Goal: Communication & Community: Participate in discussion

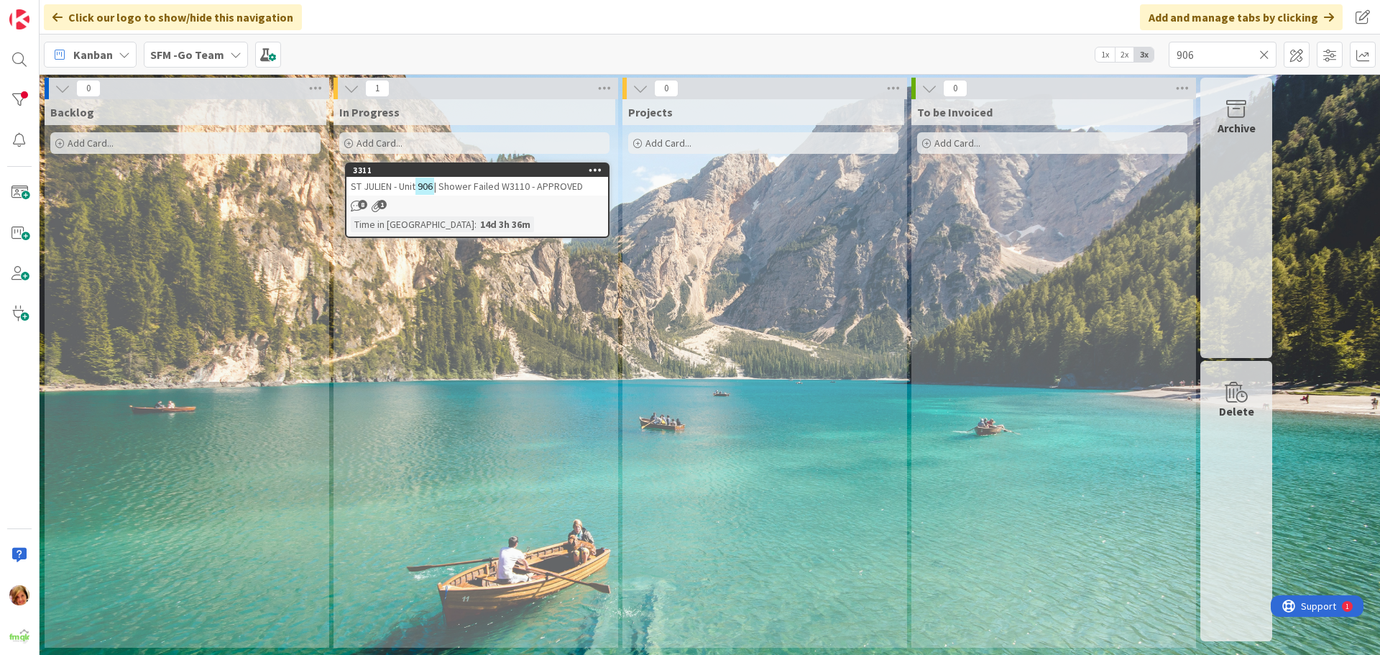
click at [1263, 51] on icon at bounding box center [1264, 54] width 10 height 13
click at [1263, 51] on input "text" at bounding box center [1222, 55] width 108 height 26
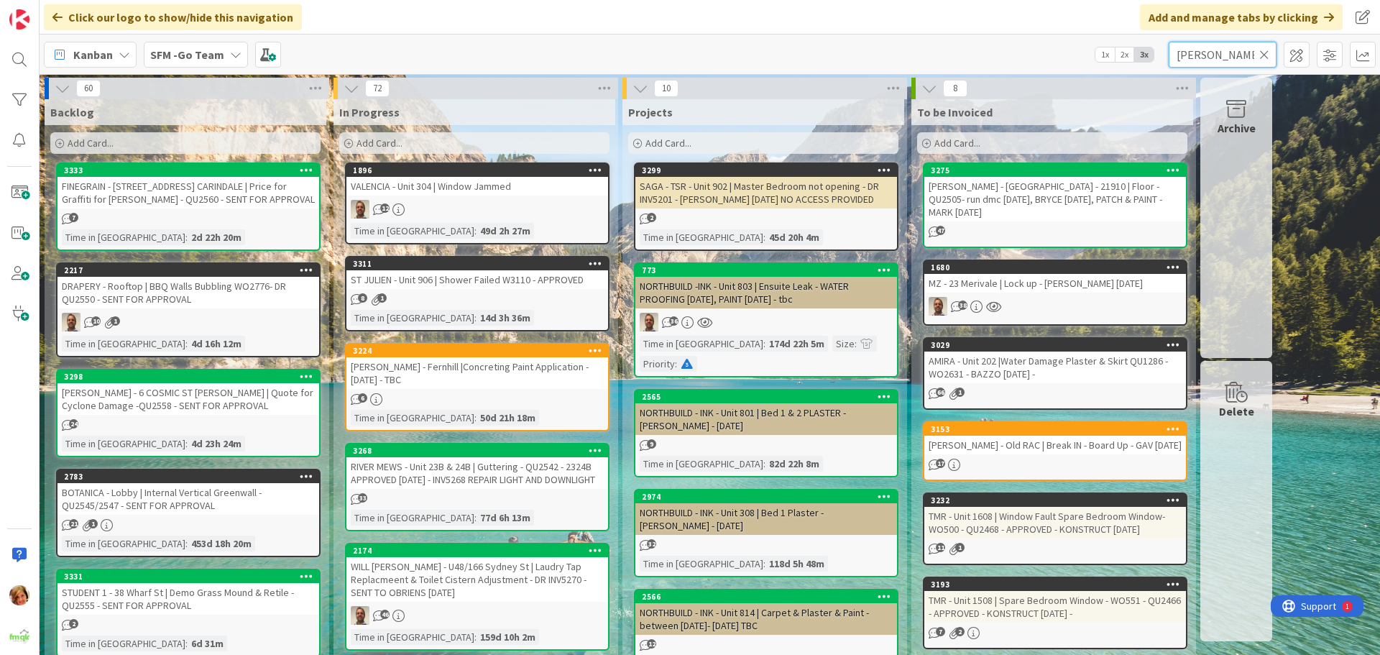
type input "[PERSON_NAME]"
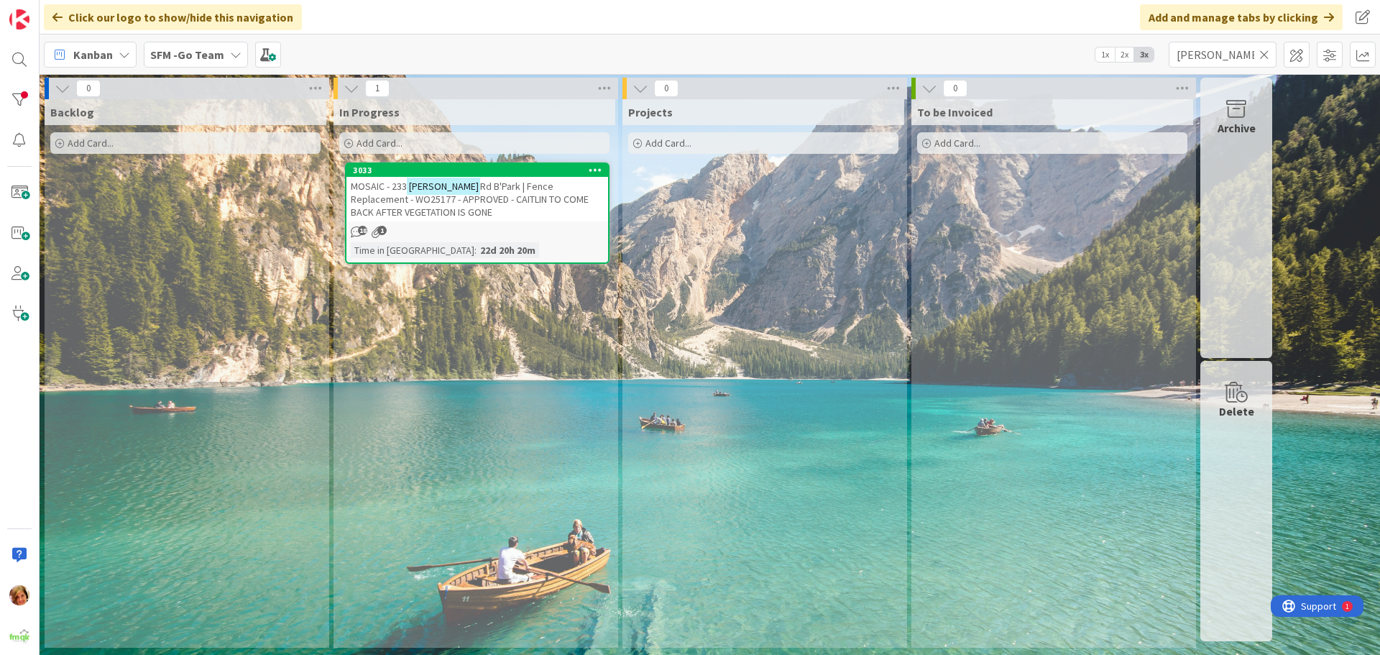
click at [489, 187] on span "Rd B'Park | Fence Replacement - WO25177 - APPROVED - CAITLIN TO COME BACK AFTER…" at bounding box center [470, 199] width 238 height 39
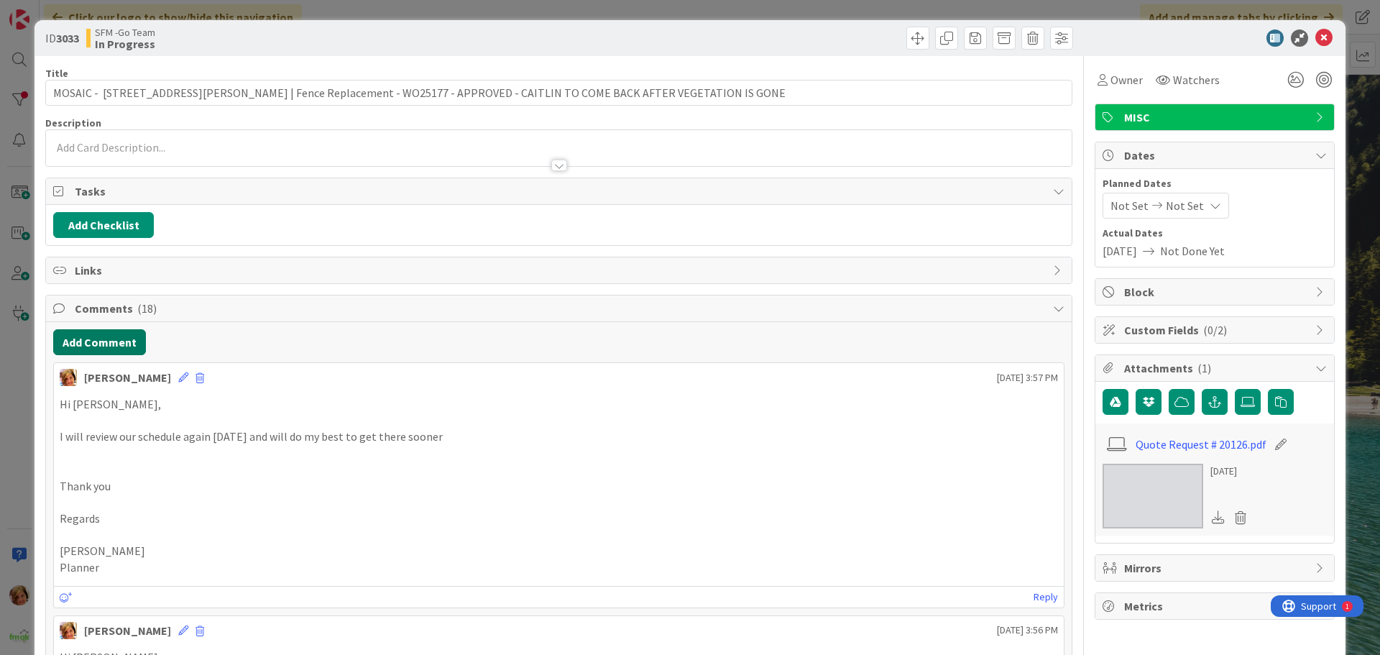
click at [111, 348] on button "Add Comment" at bounding box center [99, 342] width 93 height 26
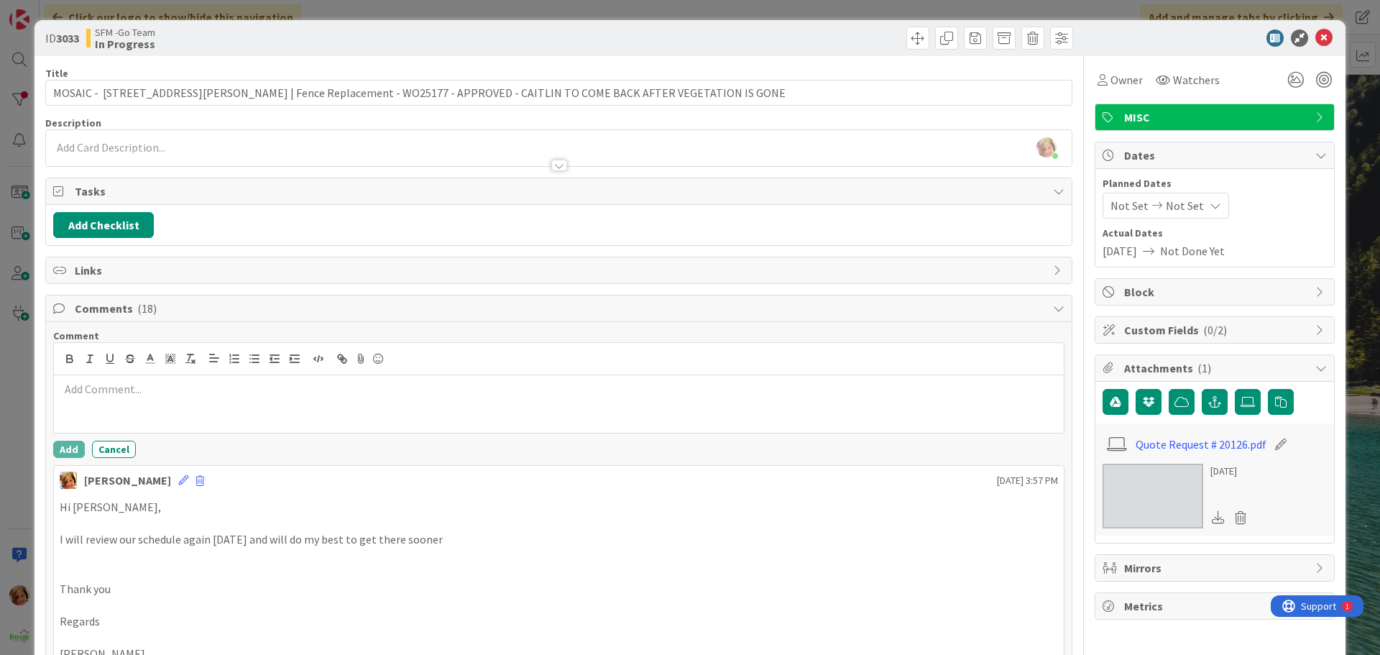
click at [167, 401] on div at bounding box center [559, 403] width 1010 height 57
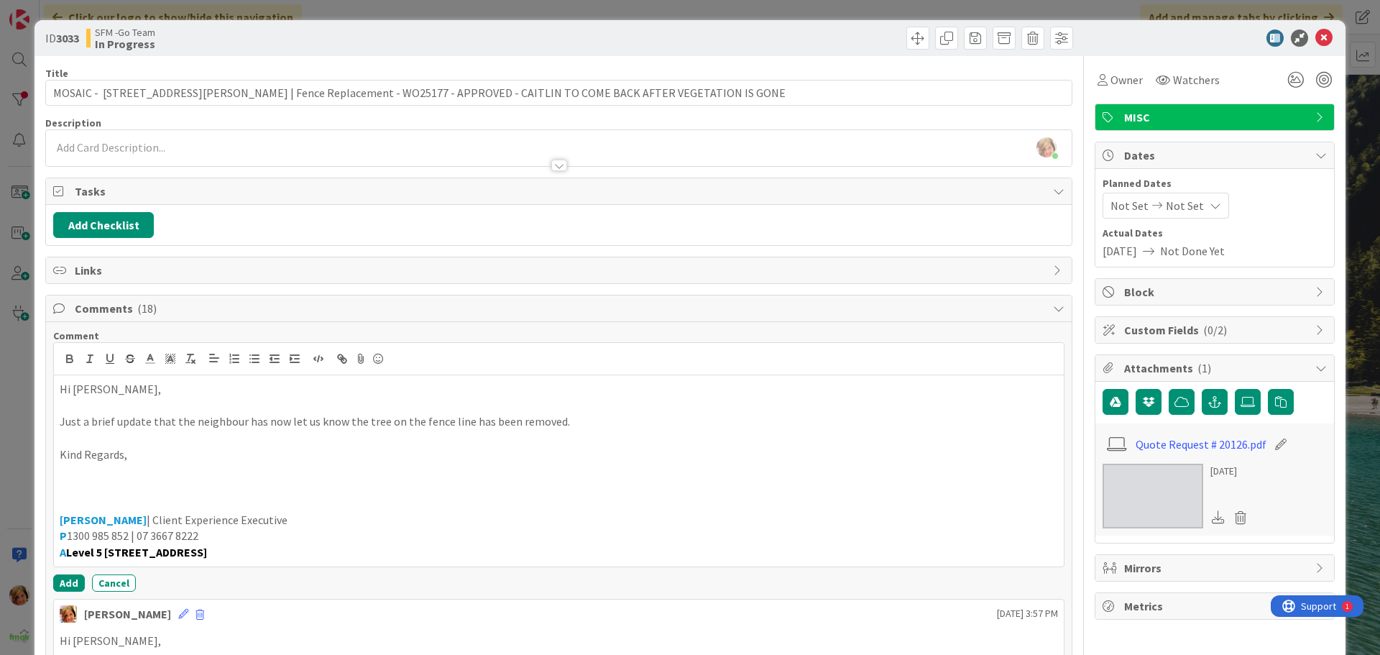
click at [81, 479] on p at bounding box center [559, 487] width 998 height 17
click at [80, 474] on p at bounding box center [559, 471] width 998 height 17
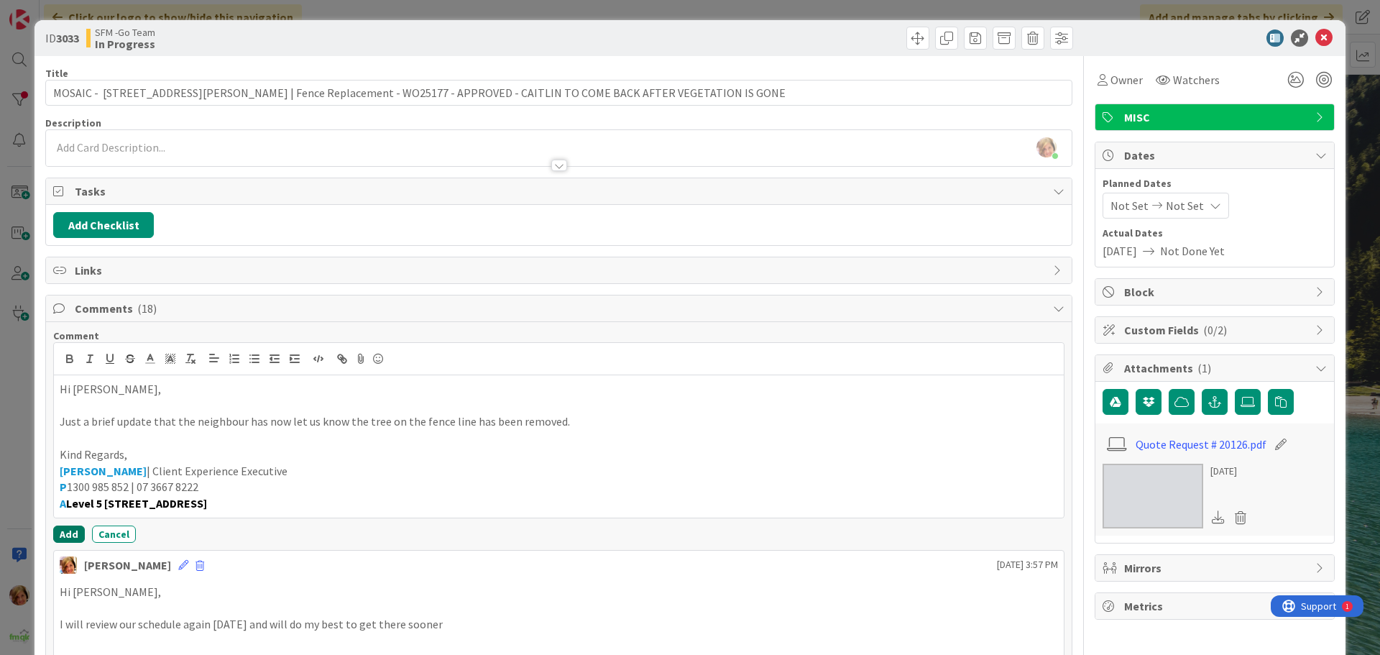
click at [61, 531] on button "Add" at bounding box center [69, 533] width 32 height 17
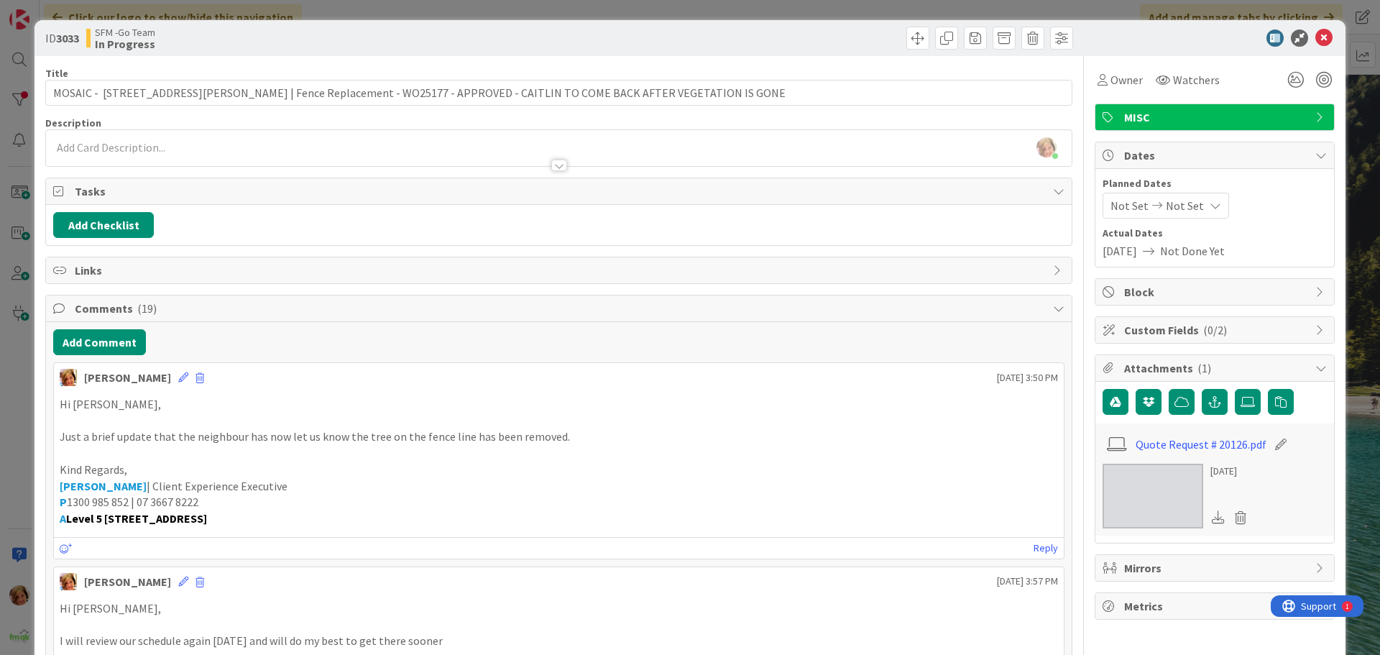
click at [1315, 45] on icon at bounding box center [1323, 37] width 17 height 17
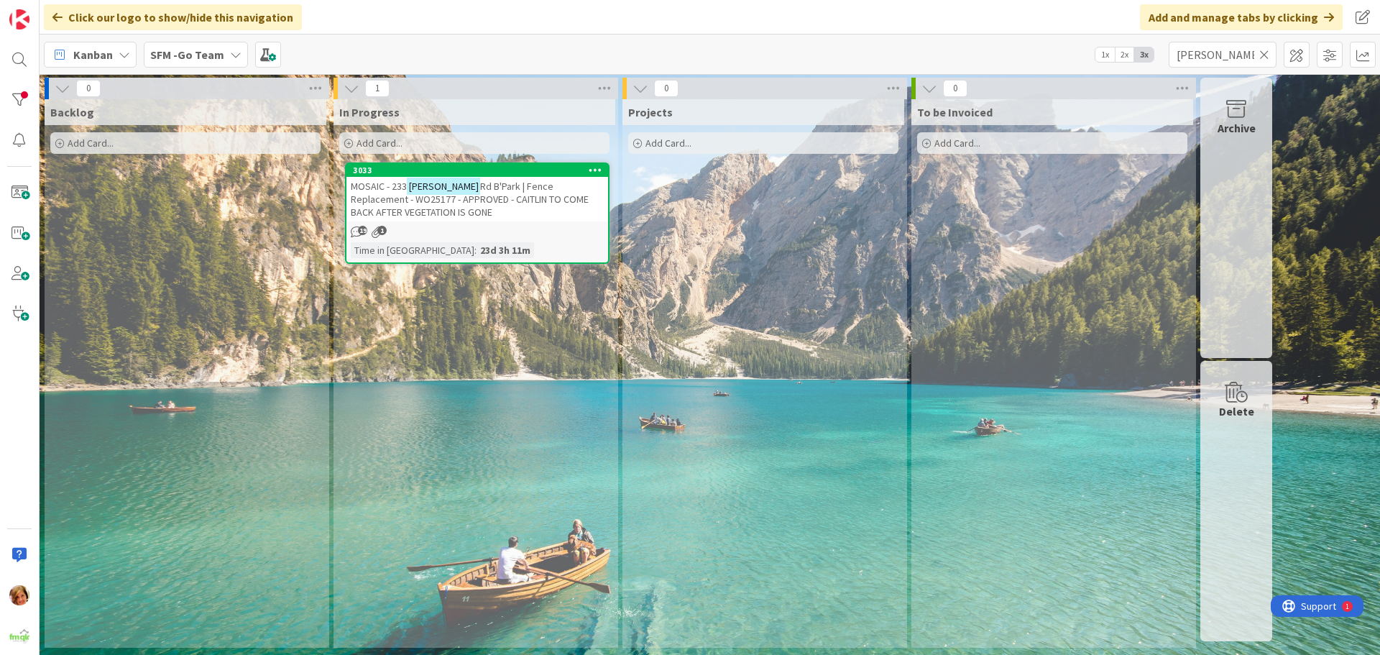
click at [1264, 53] on icon at bounding box center [1264, 54] width 10 height 13
click at [1264, 53] on input "text" at bounding box center [1222, 55] width 108 height 26
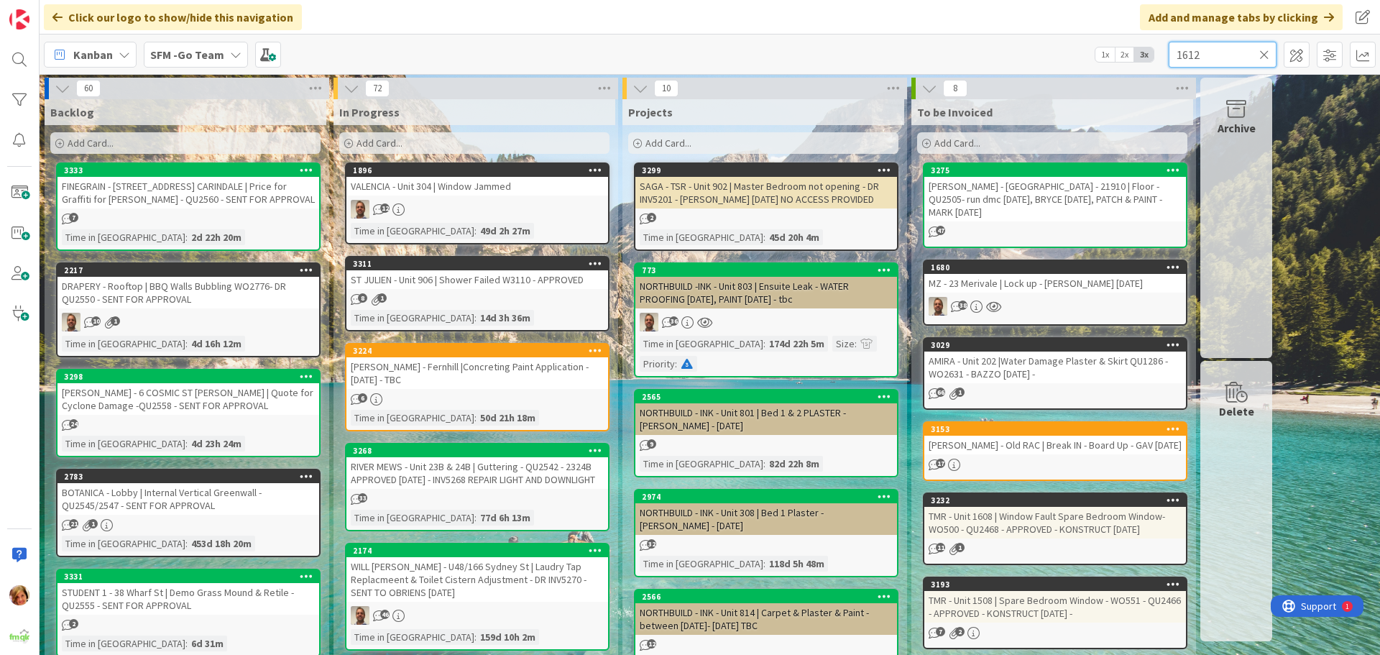
type input "1612"
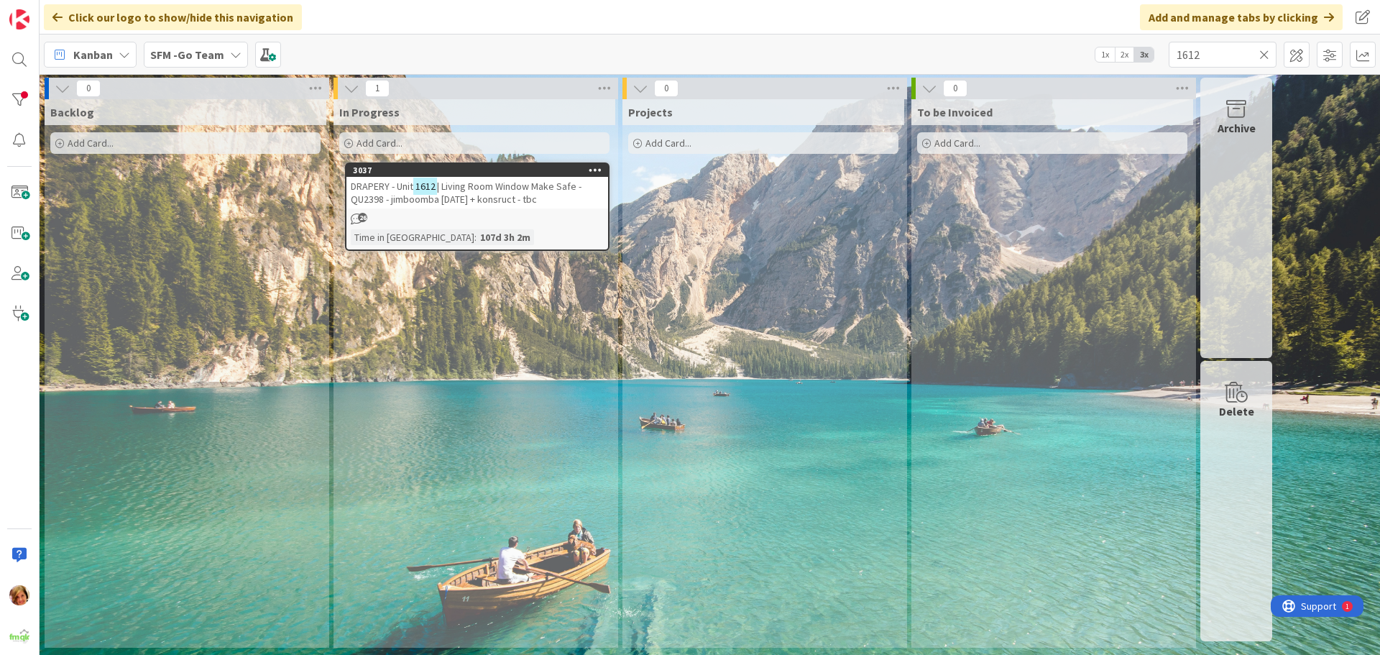
click at [494, 192] on span "| Living Room Window Make Safe - QU2398 - jimboomba [DATE] + konsruct - tbc" at bounding box center [466, 193] width 231 height 26
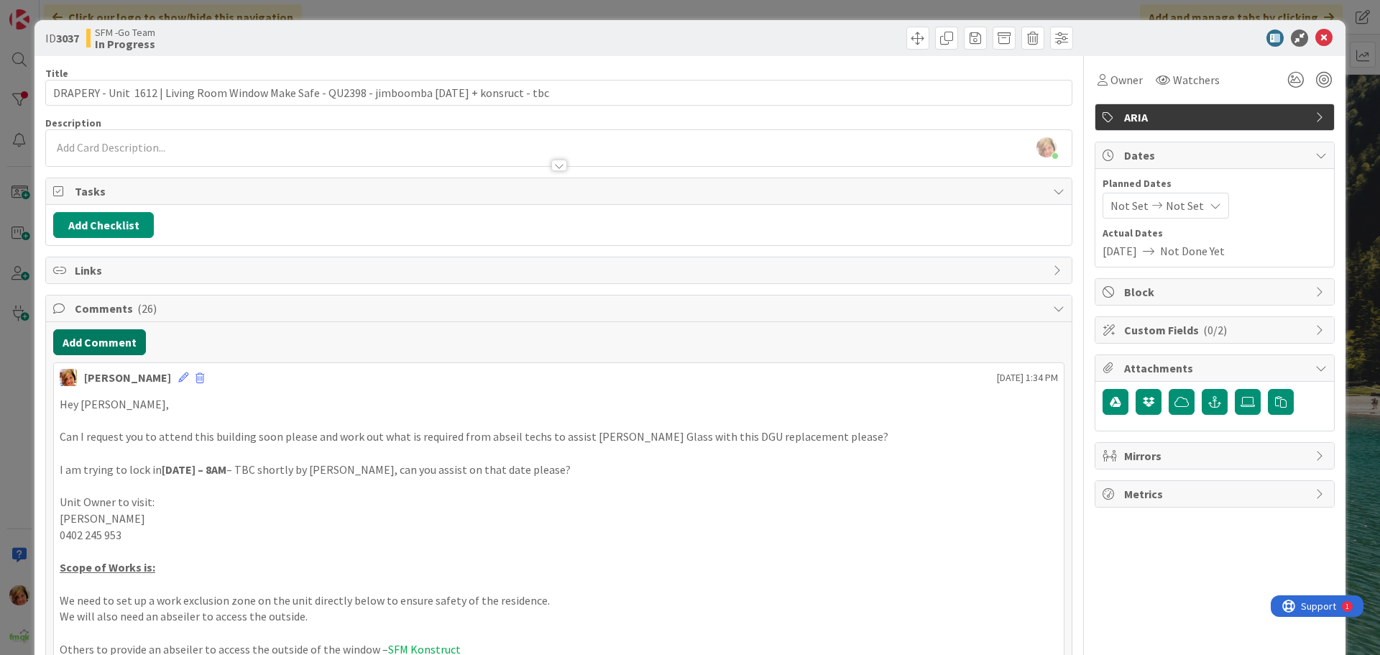
click at [111, 341] on button "Add Comment" at bounding box center [99, 342] width 93 height 26
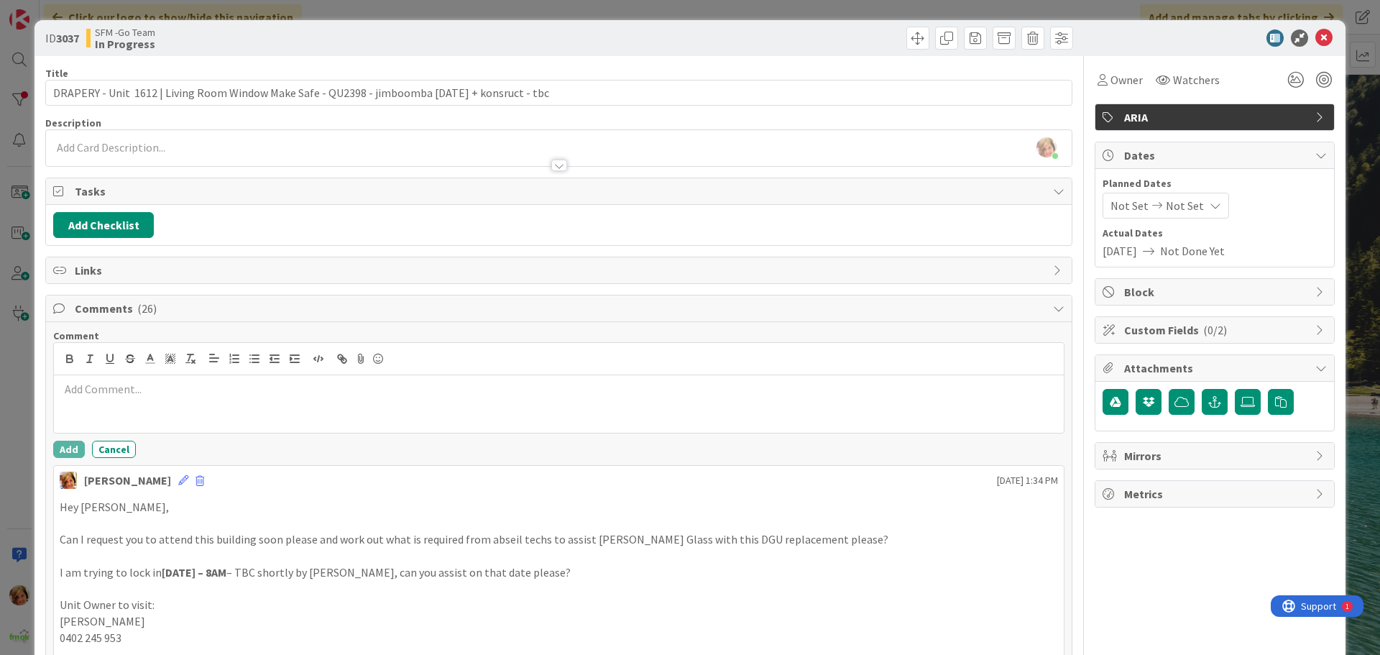
click at [157, 412] on div at bounding box center [559, 403] width 1010 height 57
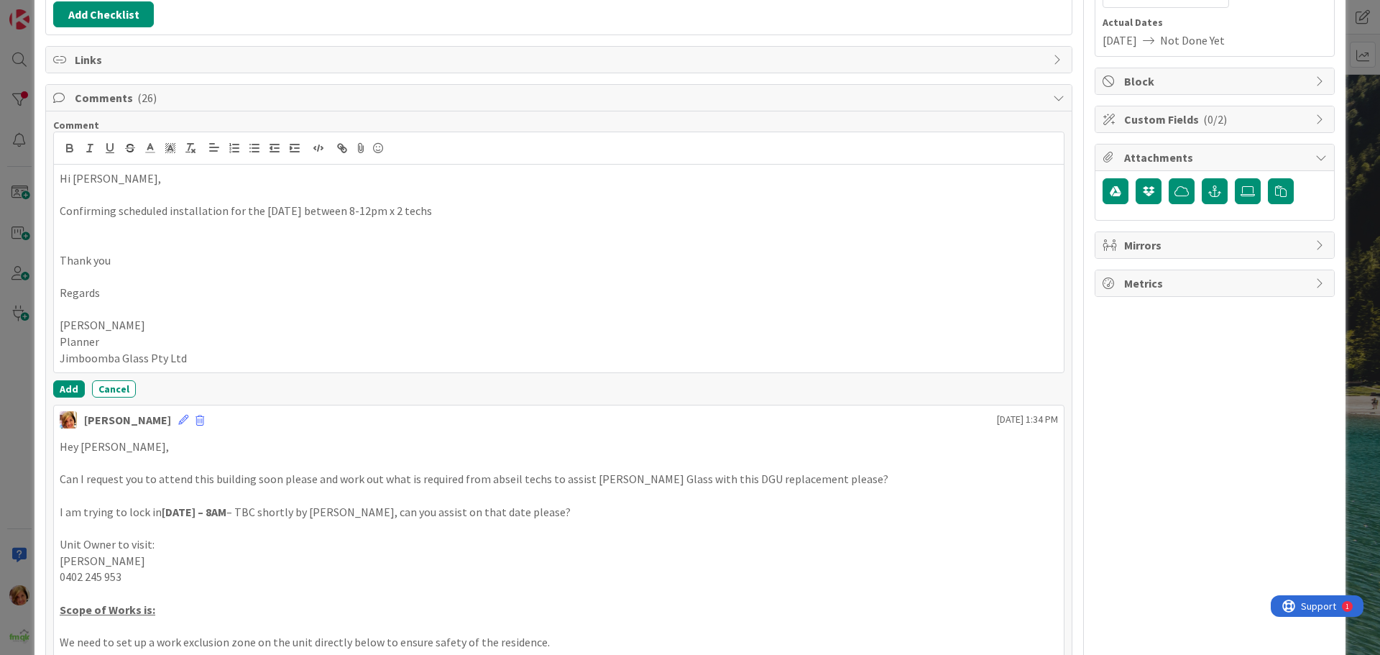
scroll to position [216, 0]
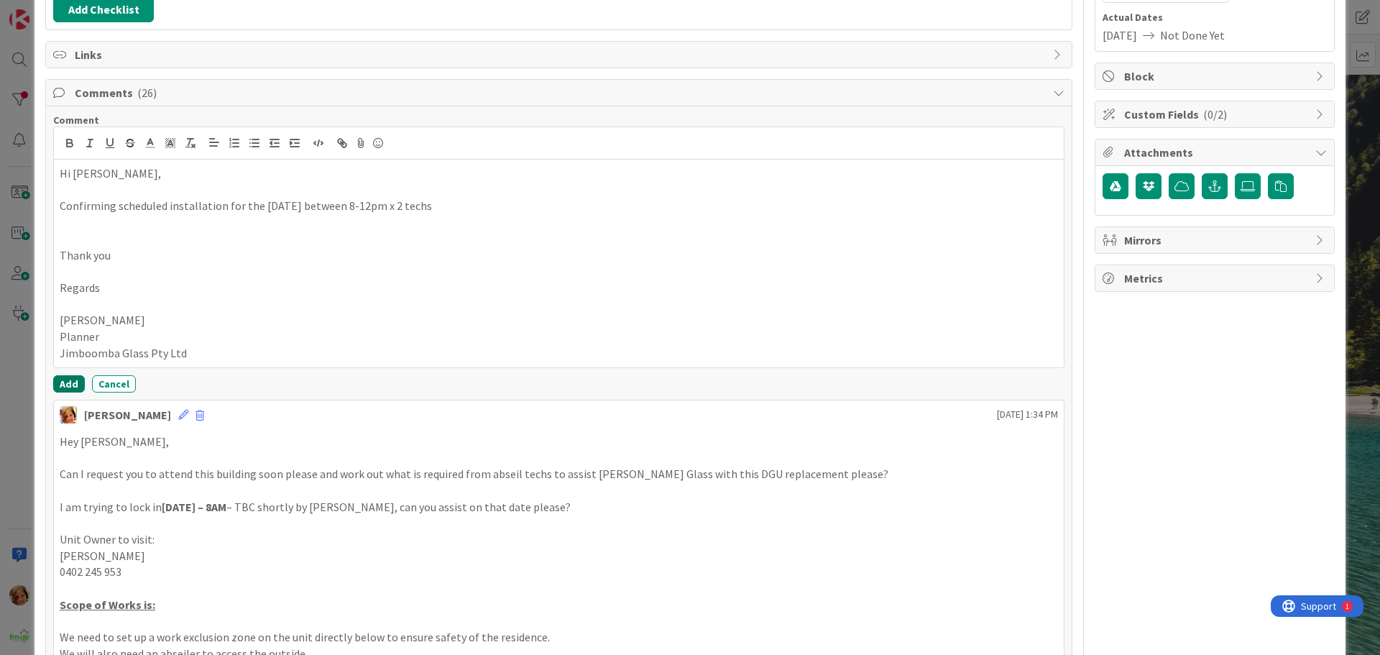
click at [70, 383] on button "Add" at bounding box center [69, 383] width 32 height 17
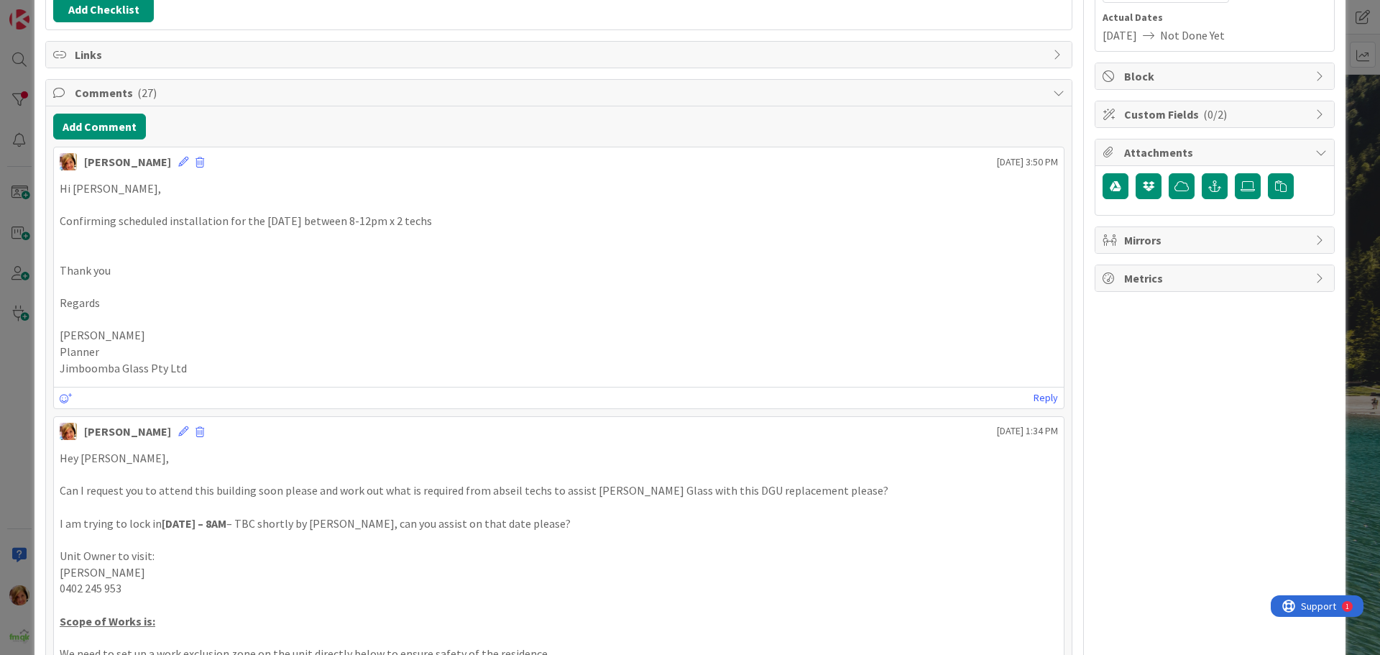
scroll to position [0, 0]
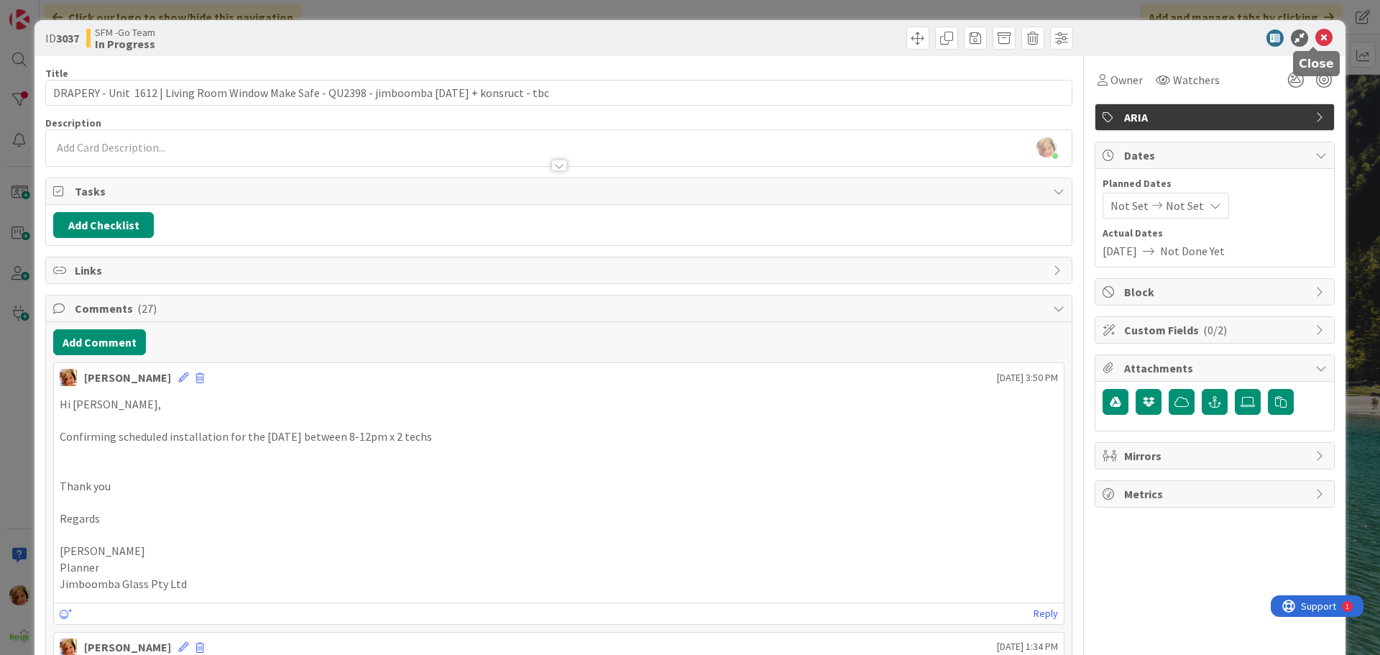
click at [1315, 34] on icon at bounding box center [1323, 37] width 17 height 17
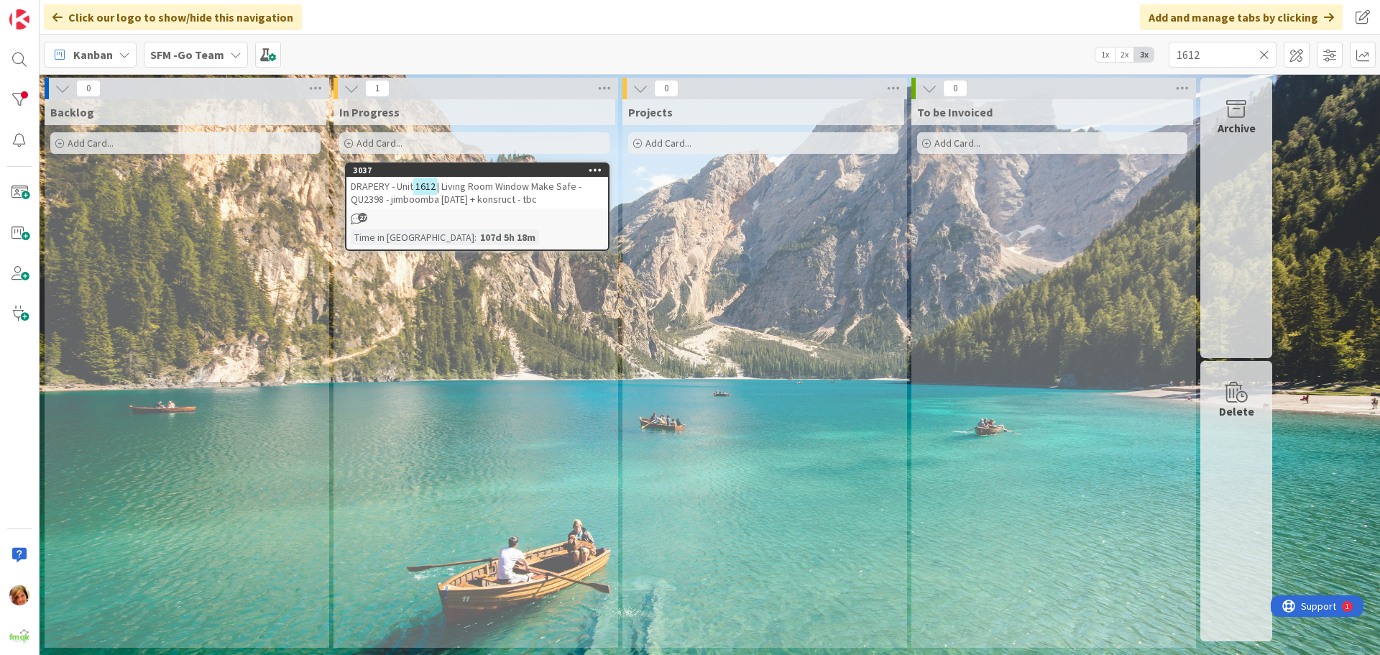
click at [1264, 53] on icon at bounding box center [1264, 54] width 10 height 13
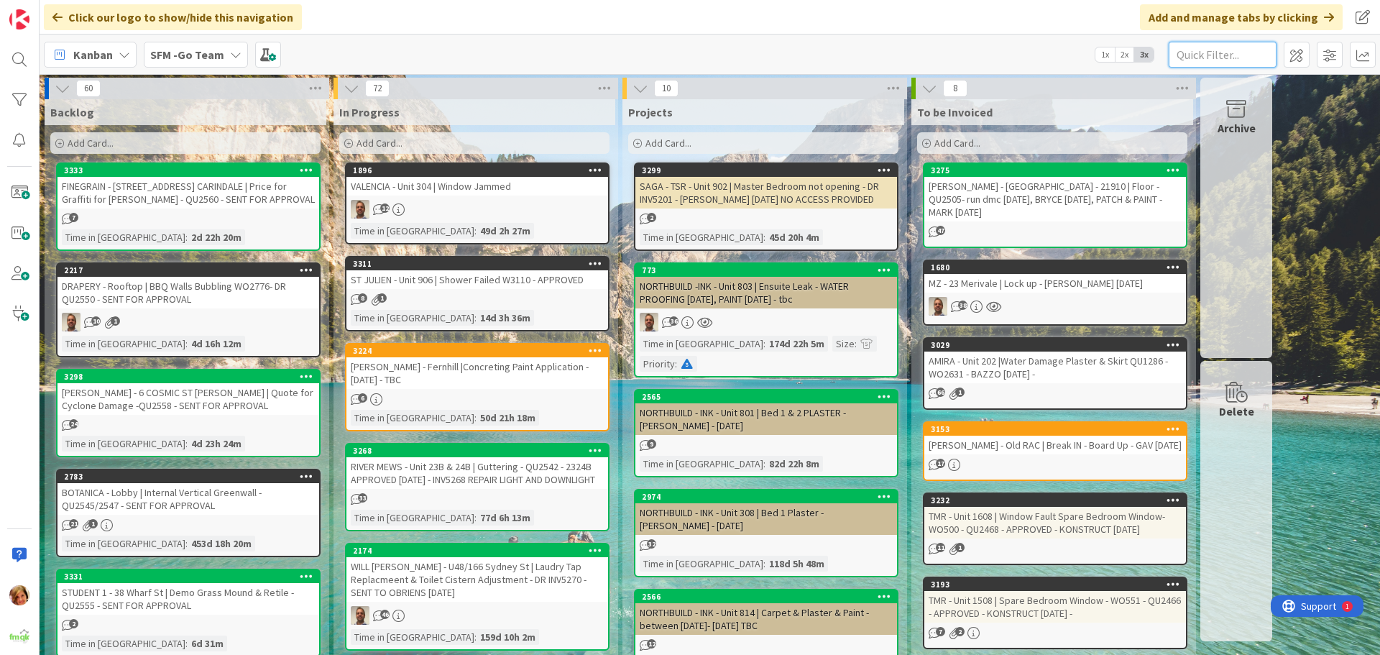
click at [1219, 56] on input "text" at bounding box center [1222, 55] width 108 height 26
type input "906"
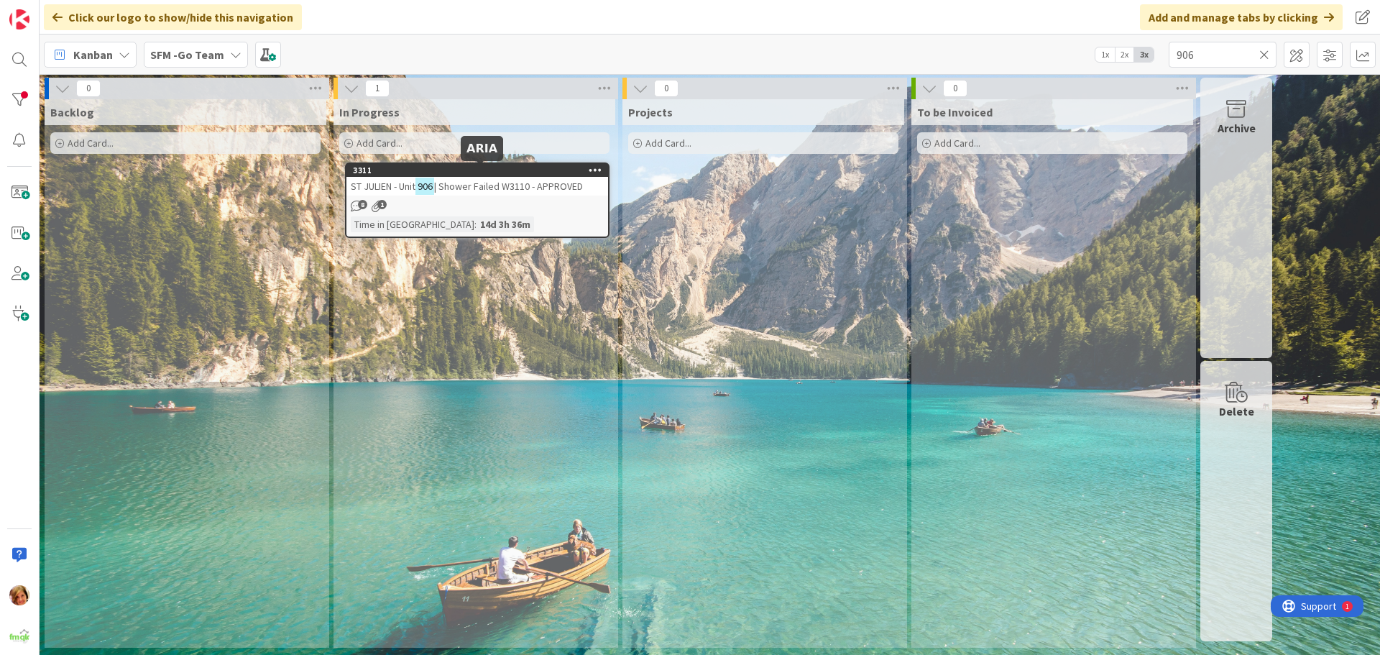
click at [492, 191] on span "| Shower Failed W3110 - APPROVED" at bounding box center [508, 186] width 149 height 13
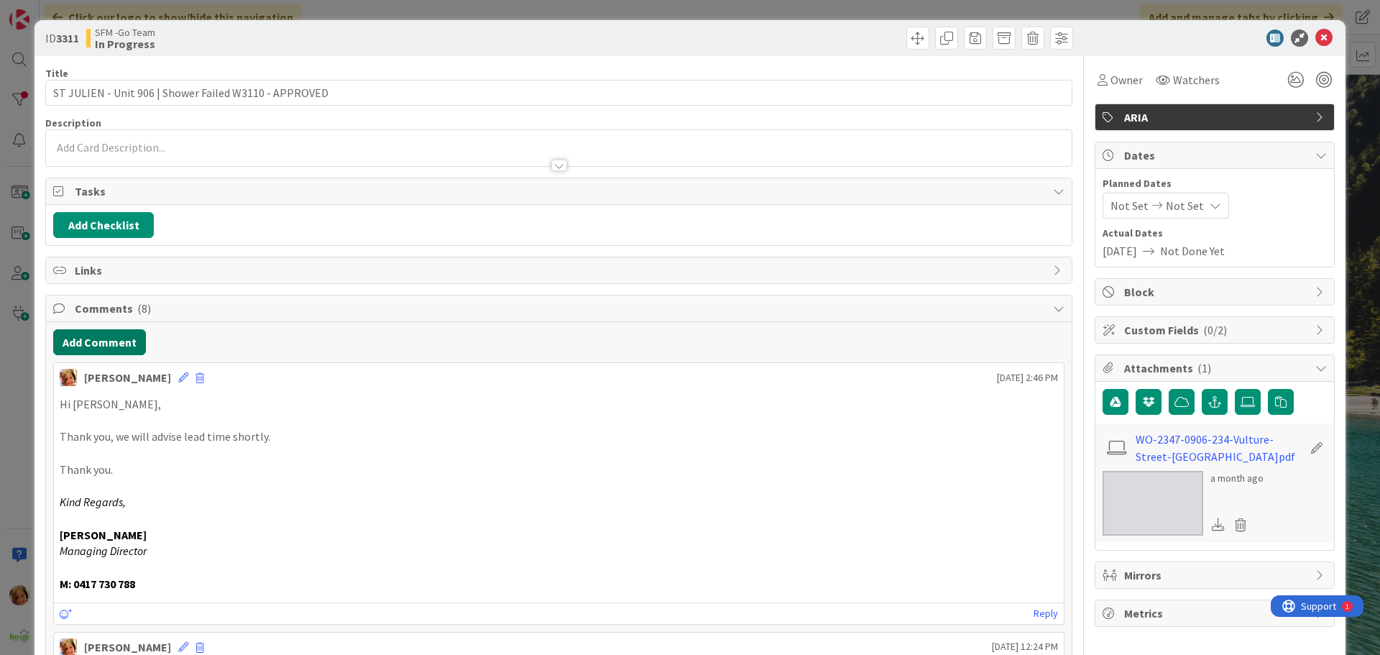
click at [106, 352] on button "Add Comment" at bounding box center [99, 342] width 93 height 26
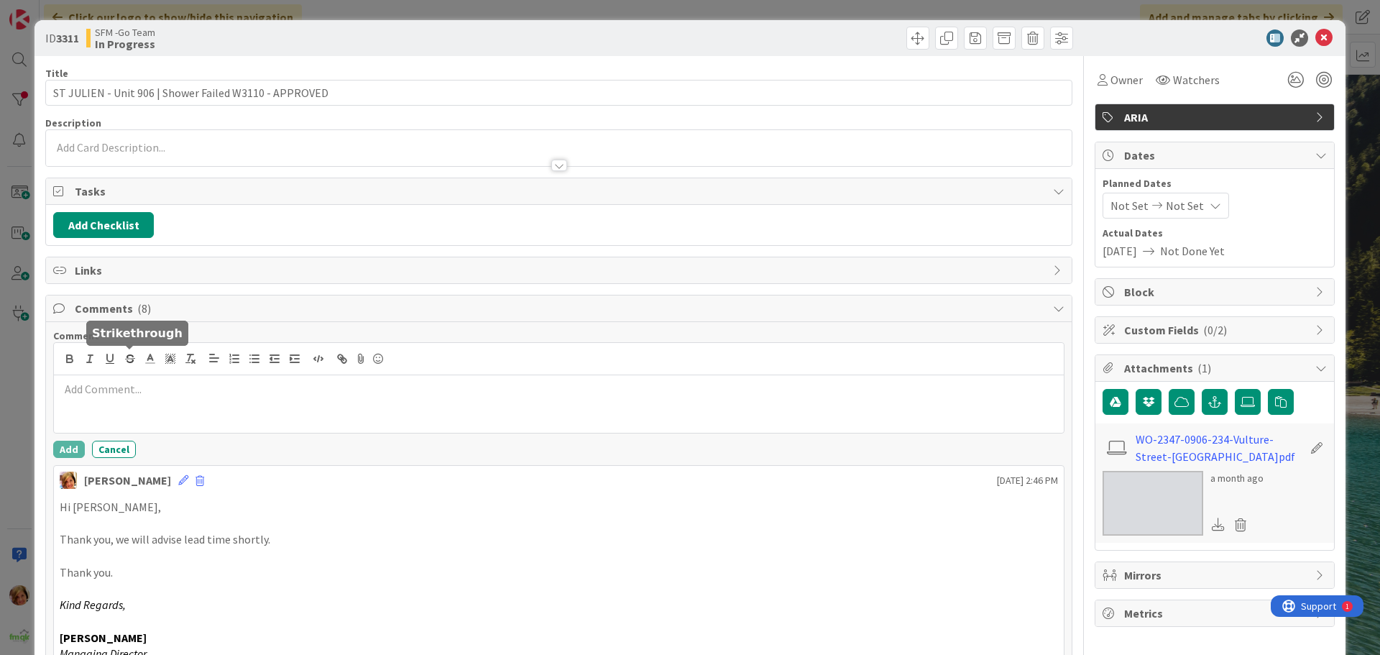
click at [147, 388] on p at bounding box center [559, 389] width 998 height 17
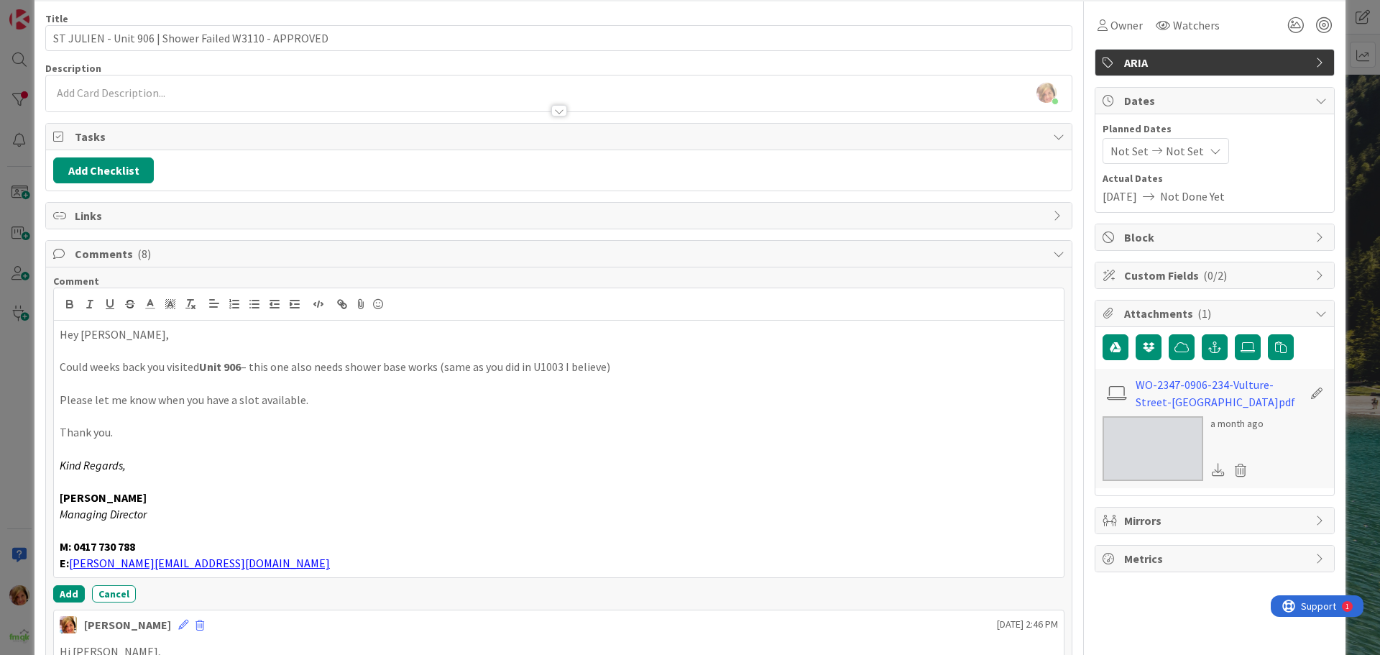
scroll to position [216, 0]
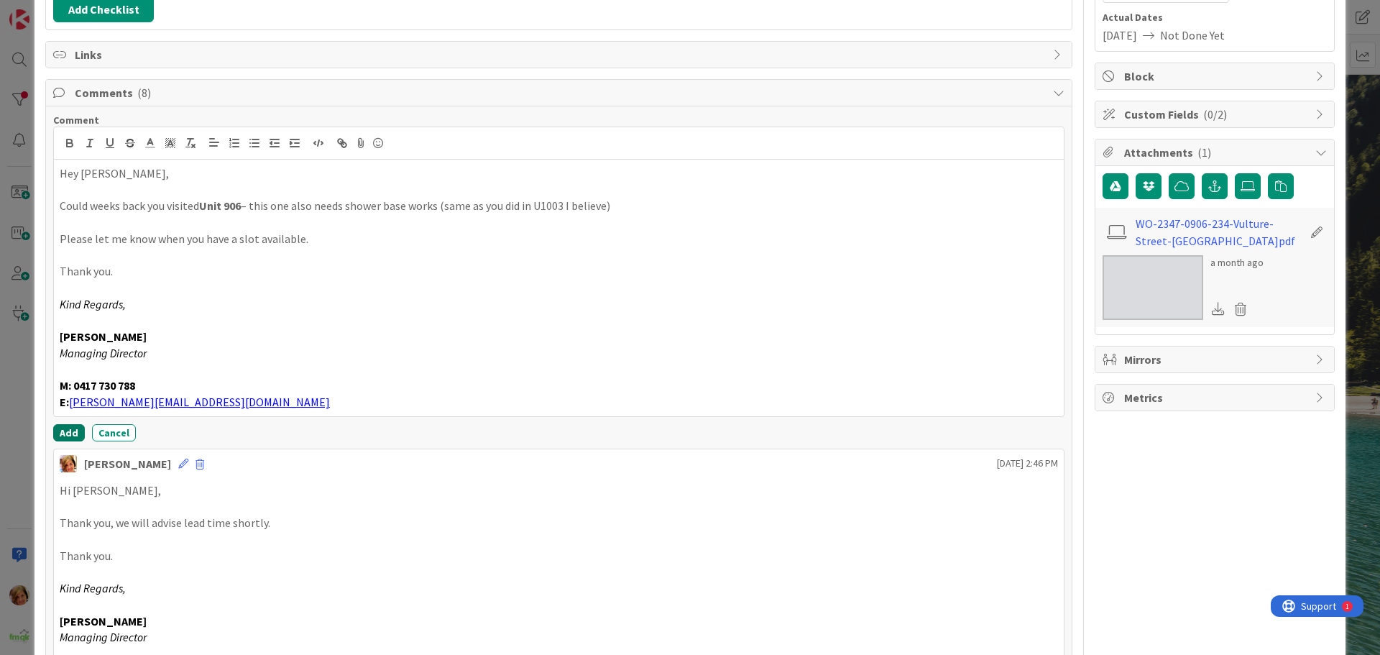
click at [61, 433] on button "Add" at bounding box center [69, 432] width 32 height 17
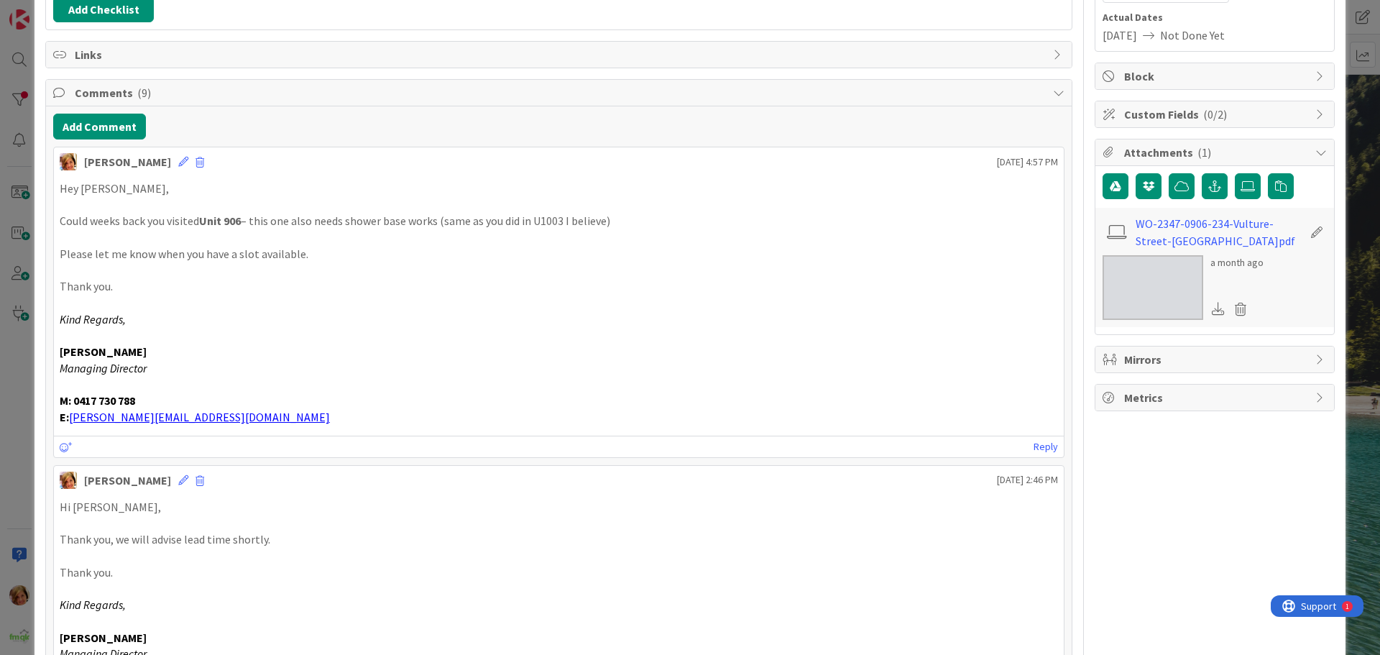
scroll to position [0, 0]
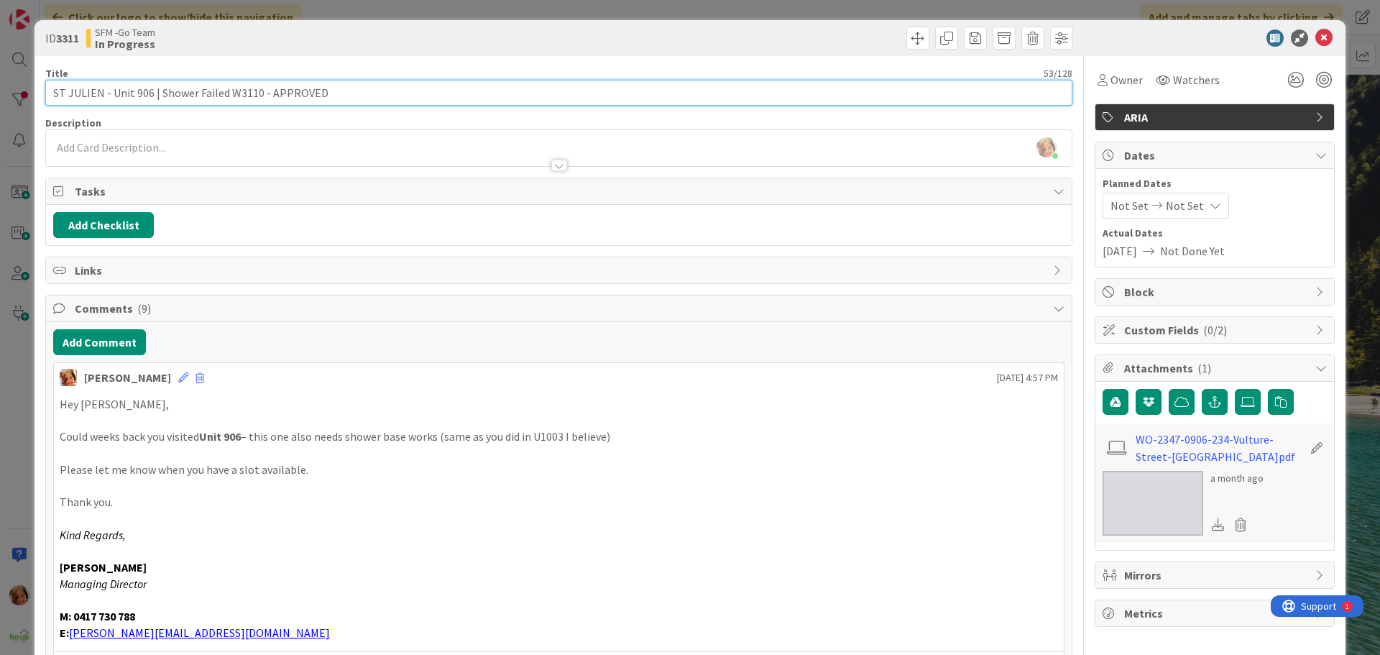
click at [402, 97] on input "ST JULIEN - Unit 906 | Shower Failed W3110 - APPROVED" at bounding box center [558, 93] width 1027 height 26
type input "ST JULIEN - Unit 906 | Shower Failed W3110 - APPROVED - SENT TO [PERSON_NAME] -…"
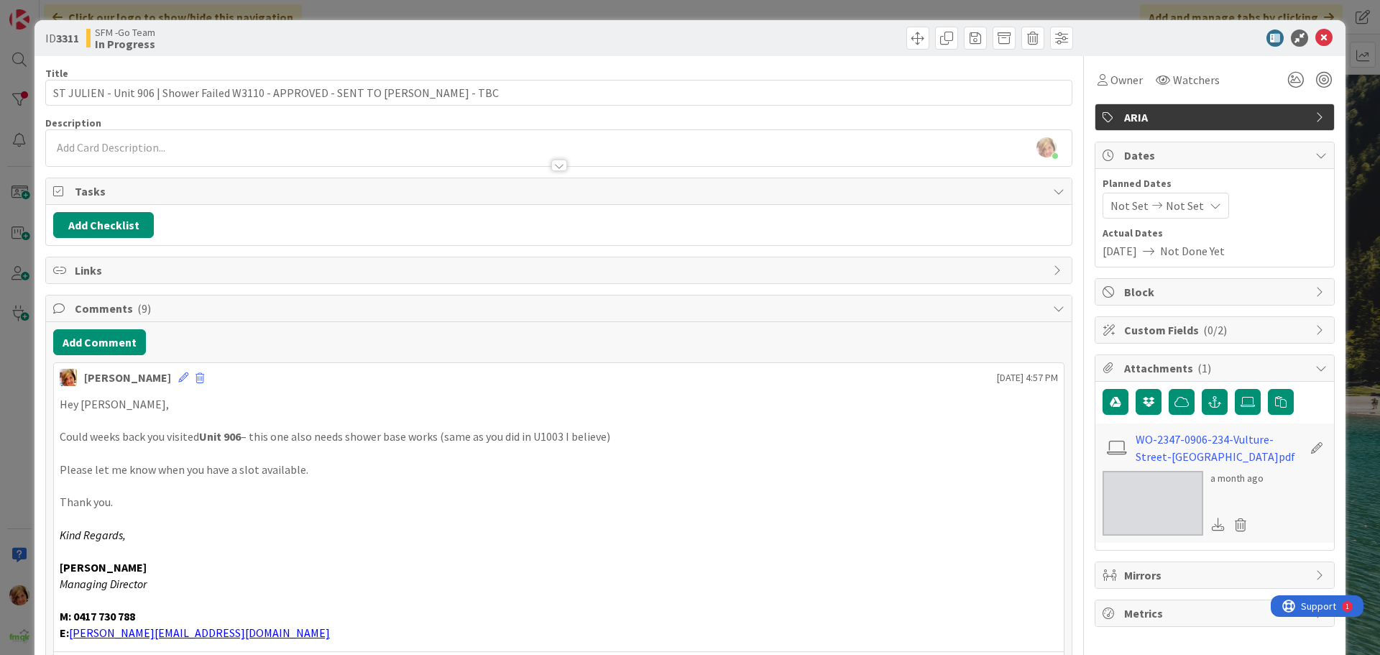
click at [750, 44] on div at bounding box center [818, 38] width 510 height 23
click at [1317, 39] on icon at bounding box center [1323, 37] width 17 height 17
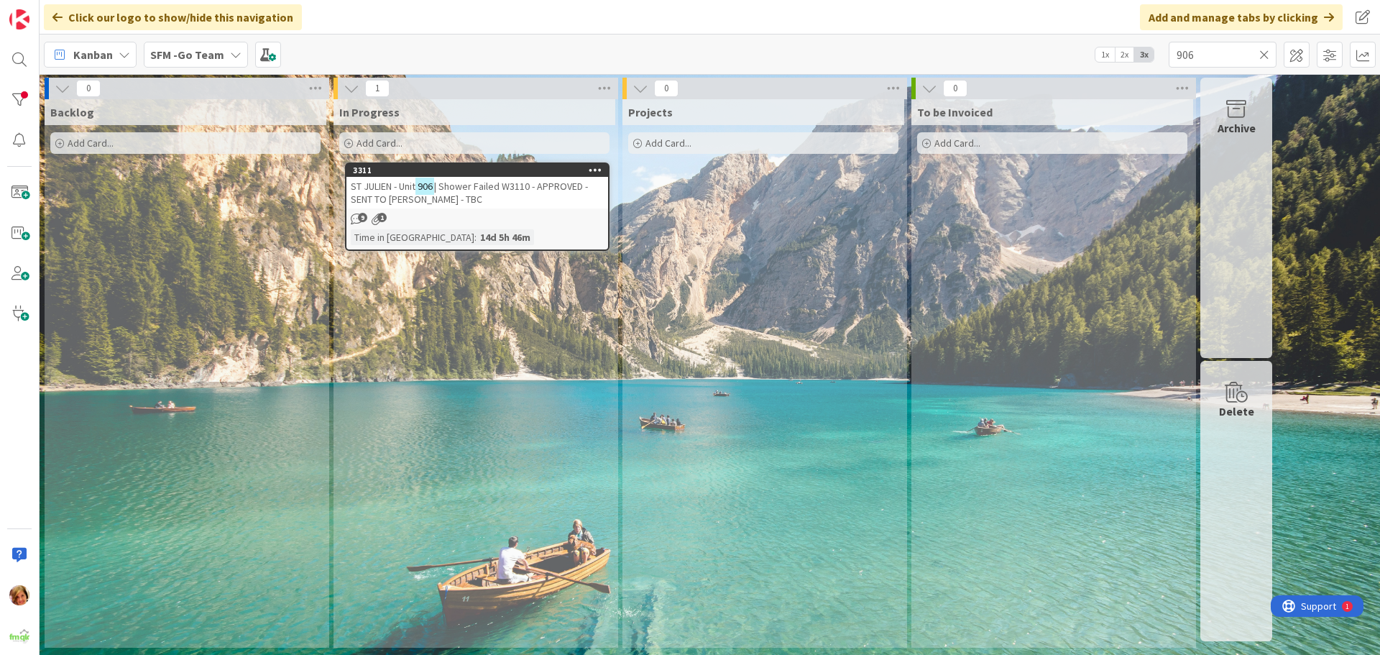
click at [1263, 52] on icon at bounding box center [1264, 54] width 10 height 13
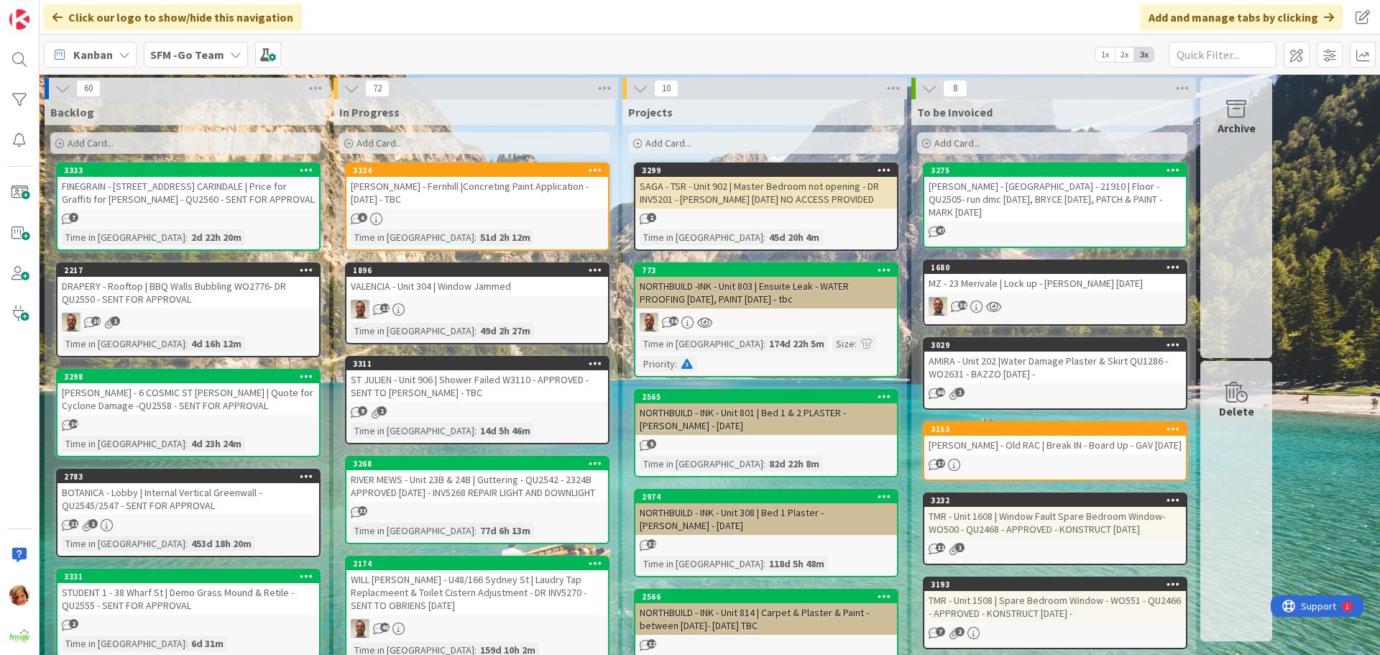
click at [510, 191] on div "[PERSON_NAME] - Fernhill |Concreting Paint Application - [DATE] - TBC" at bounding box center [477, 193] width 262 height 32
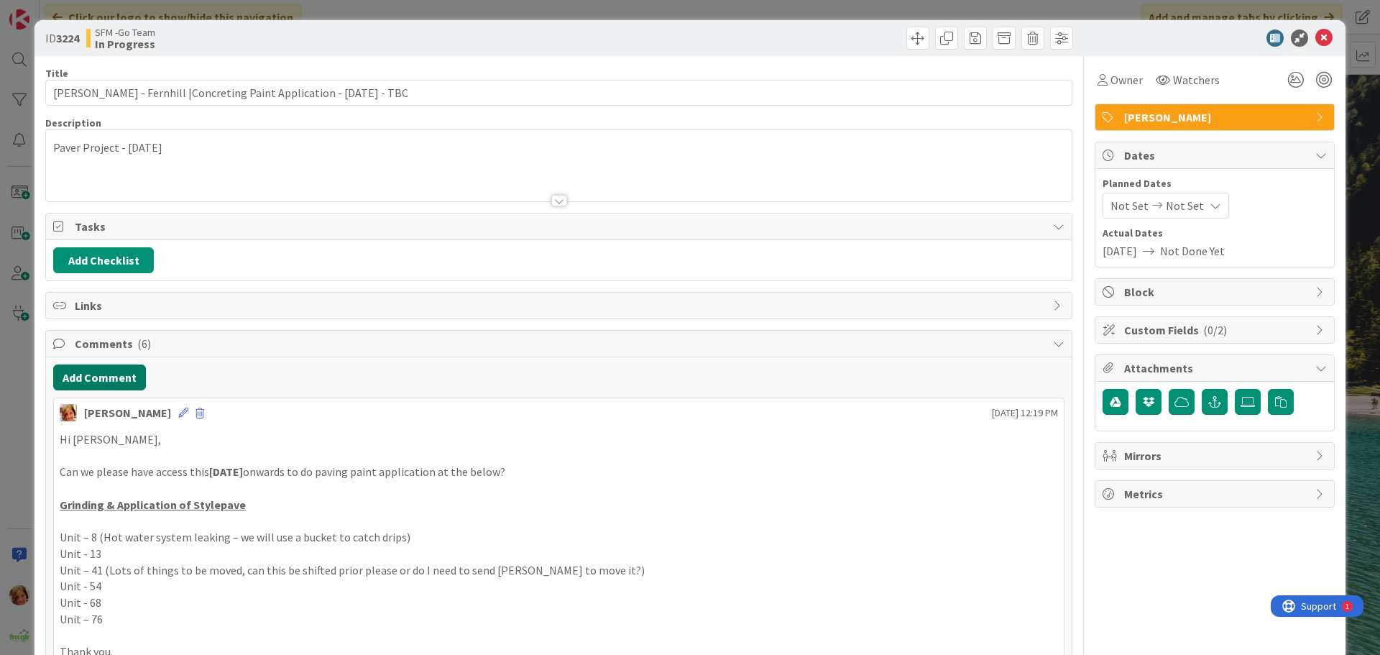
click at [104, 375] on button "Add Comment" at bounding box center [99, 377] width 93 height 26
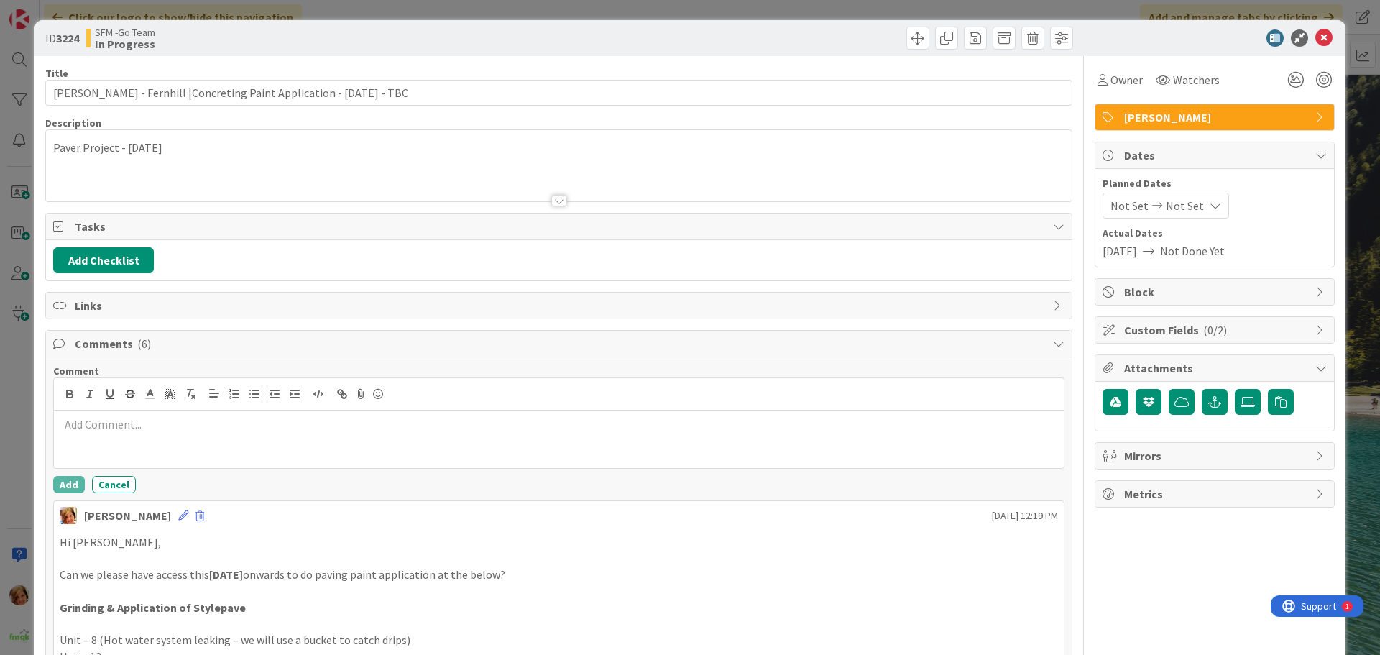
click at [137, 432] on p at bounding box center [559, 424] width 998 height 17
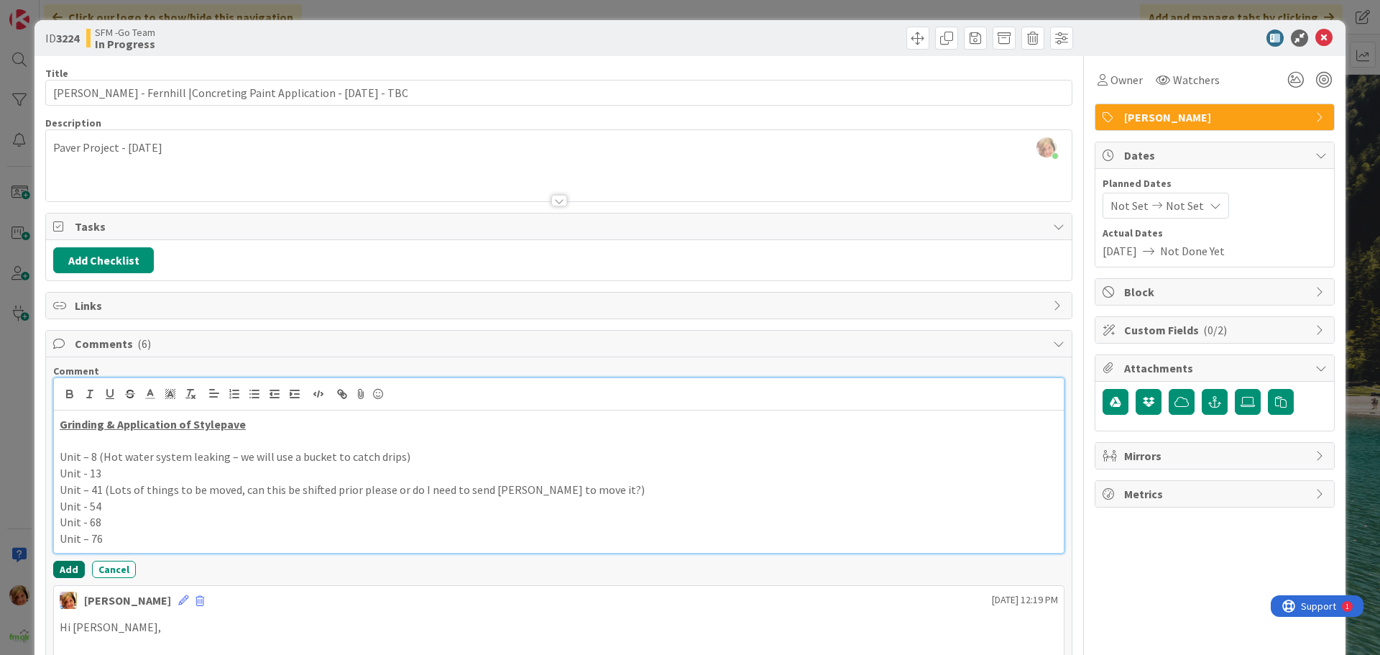
click at [69, 570] on button "Add" at bounding box center [69, 569] width 32 height 17
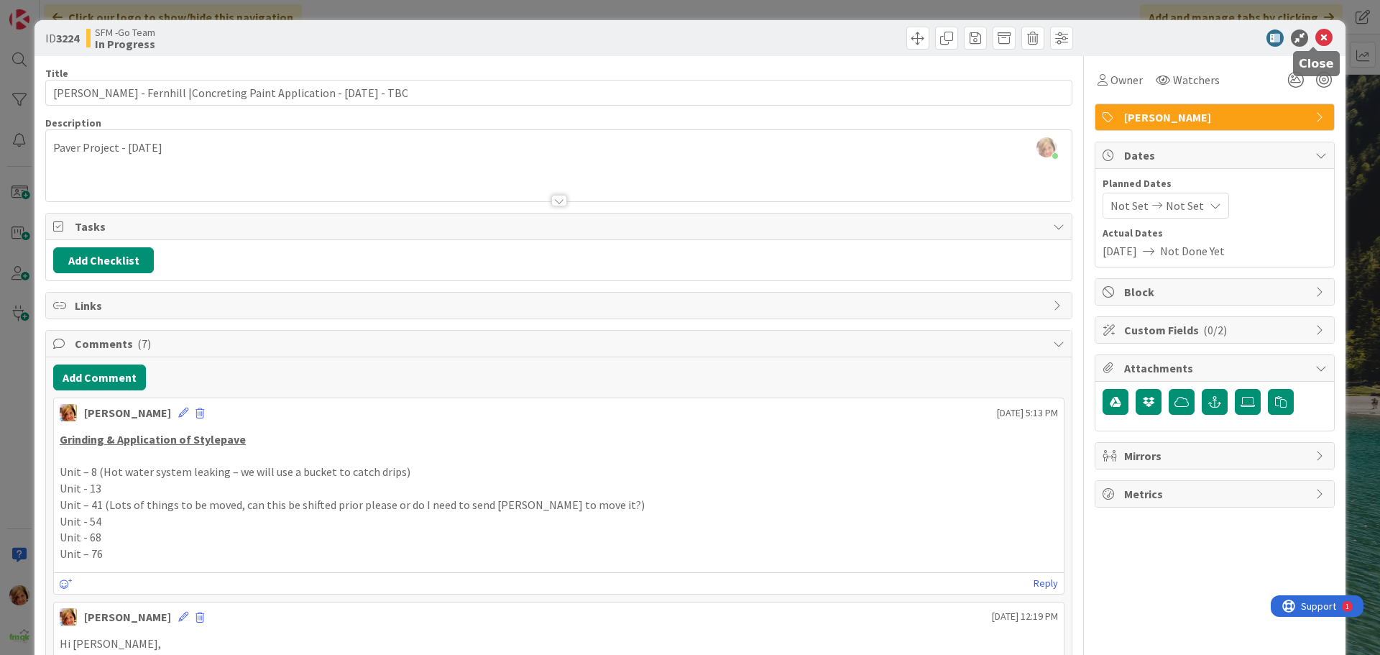
drag, startPoint x: 1316, startPoint y: 37, endPoint x: 1230, endPoint y: 63, distance: 89.3
click at [1316, 37] on icon at bounding box center [1323, 37] width 17 height 17
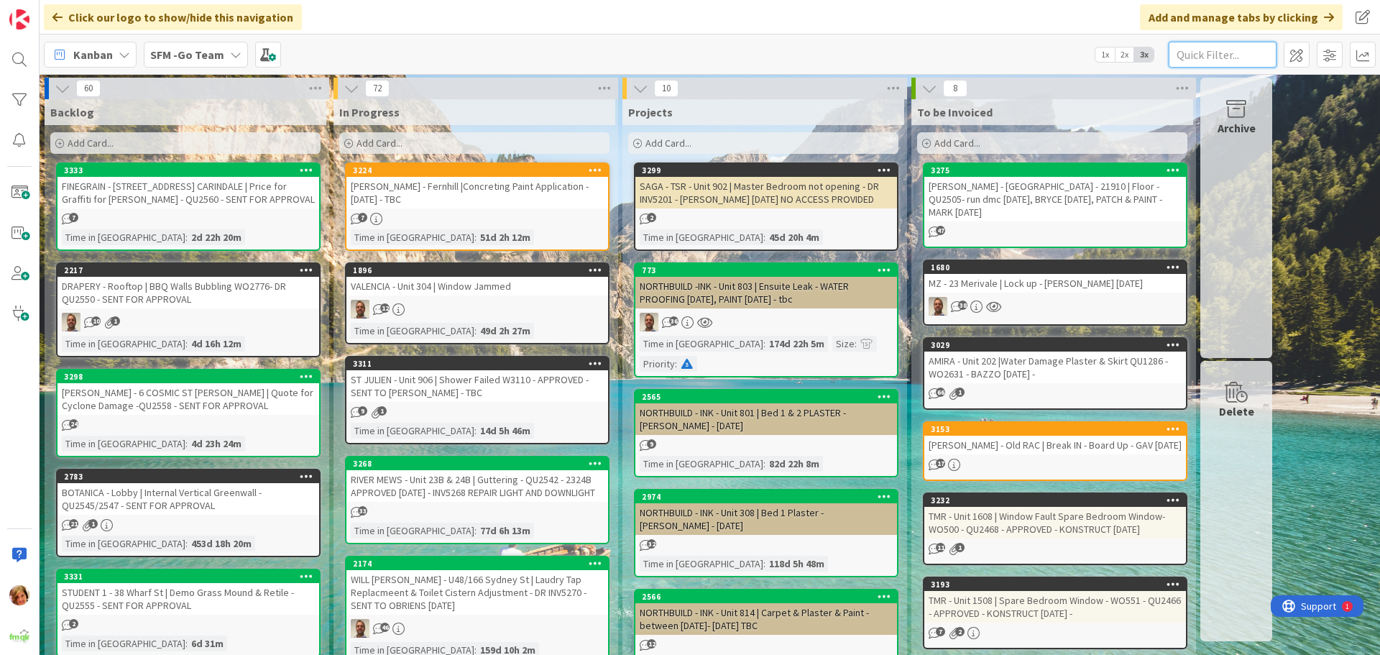
click at [1219, 57] on input "text" at bounding box center [1222, 55] width 108 height 26
type input "RIVER"
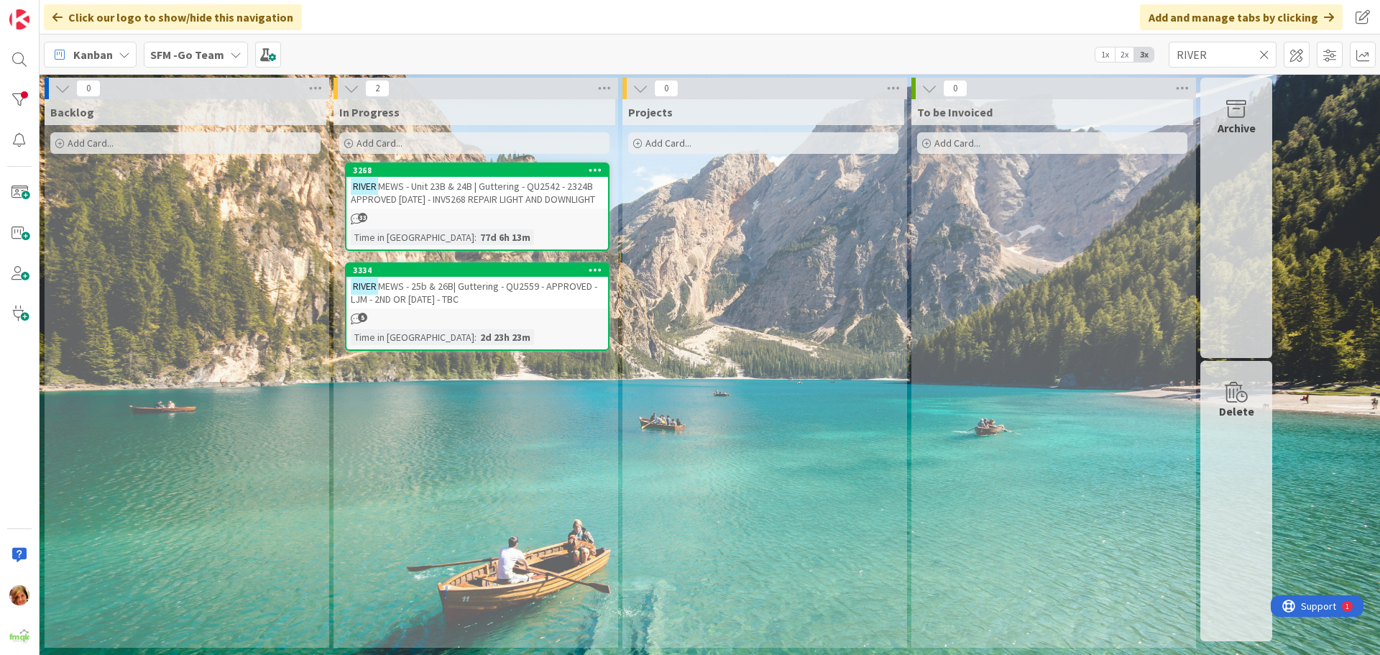
click at [458, 185] on span "MEWS - Unit 23B & 24B | Guttering - QU2542 - 2324B APPROVED [DATE] - INV5268 RE…" at bounding box center [473, 193] width 244 height 26
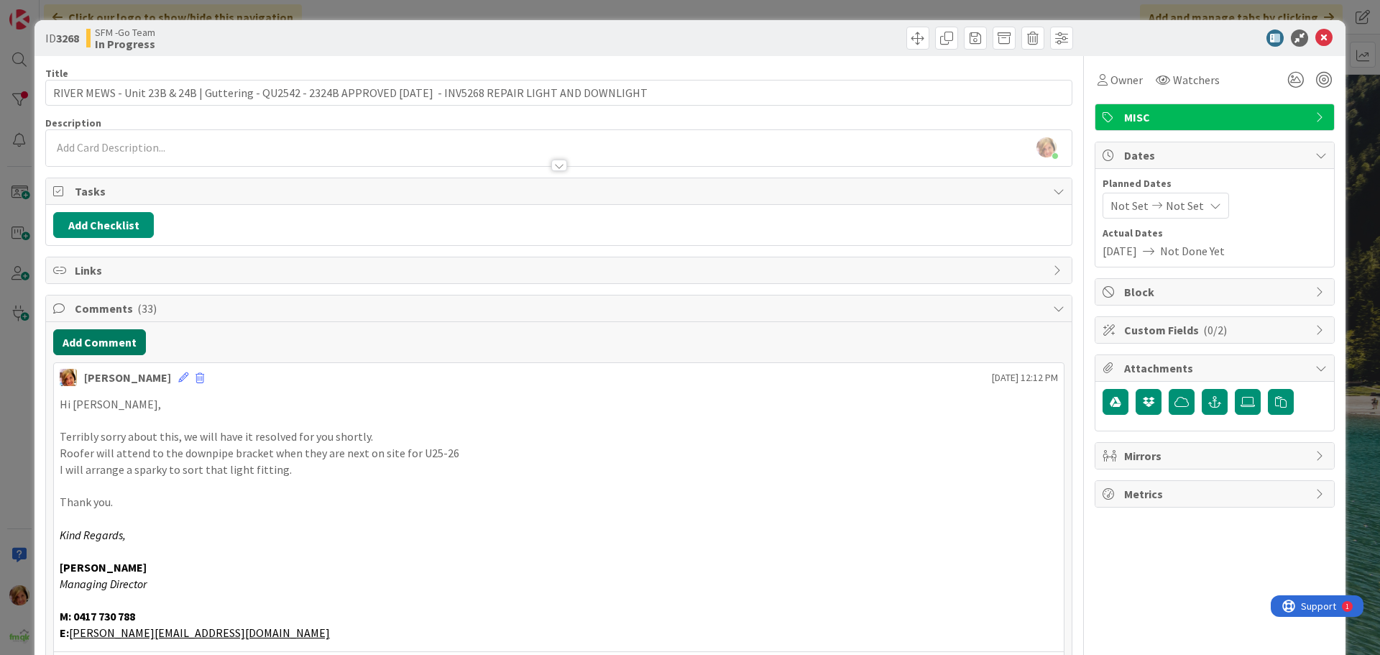
click at [100, 339] on button "Add Comment" at bounding box center [99, 342] width 93 height 26
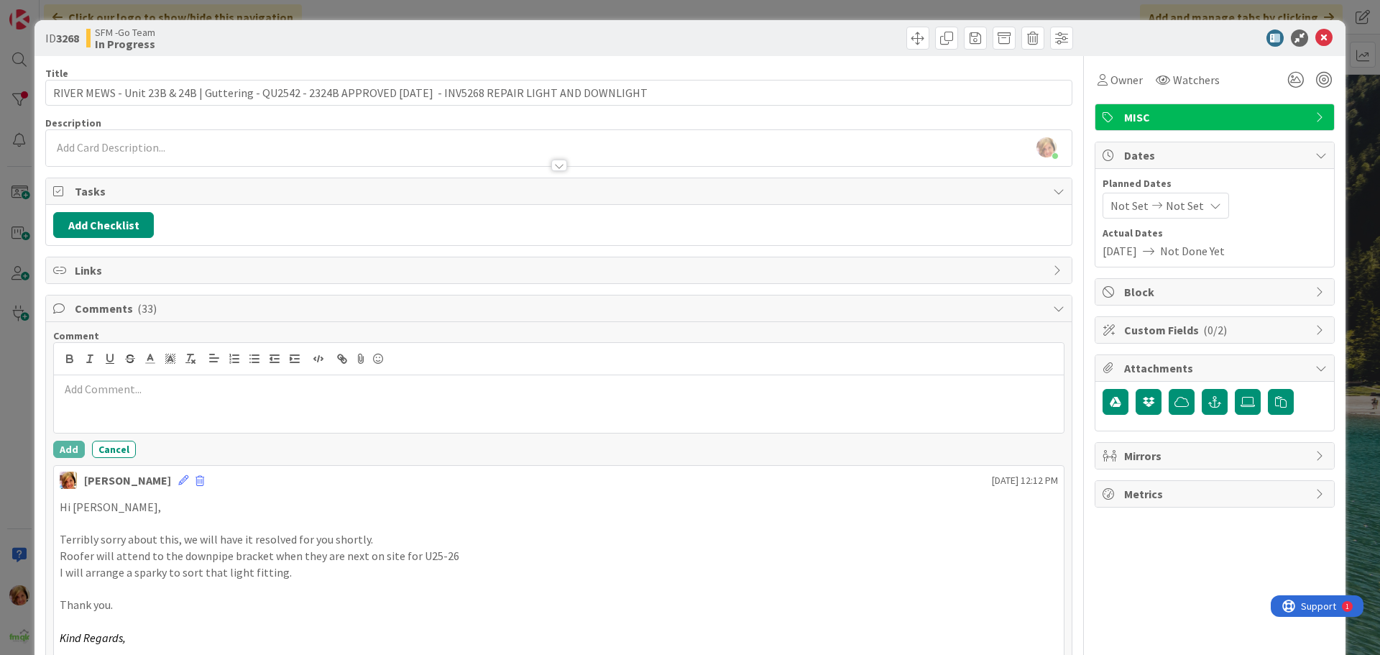
click at [167, 410] on div at bounding box center [559, 403] width 1010 height 57
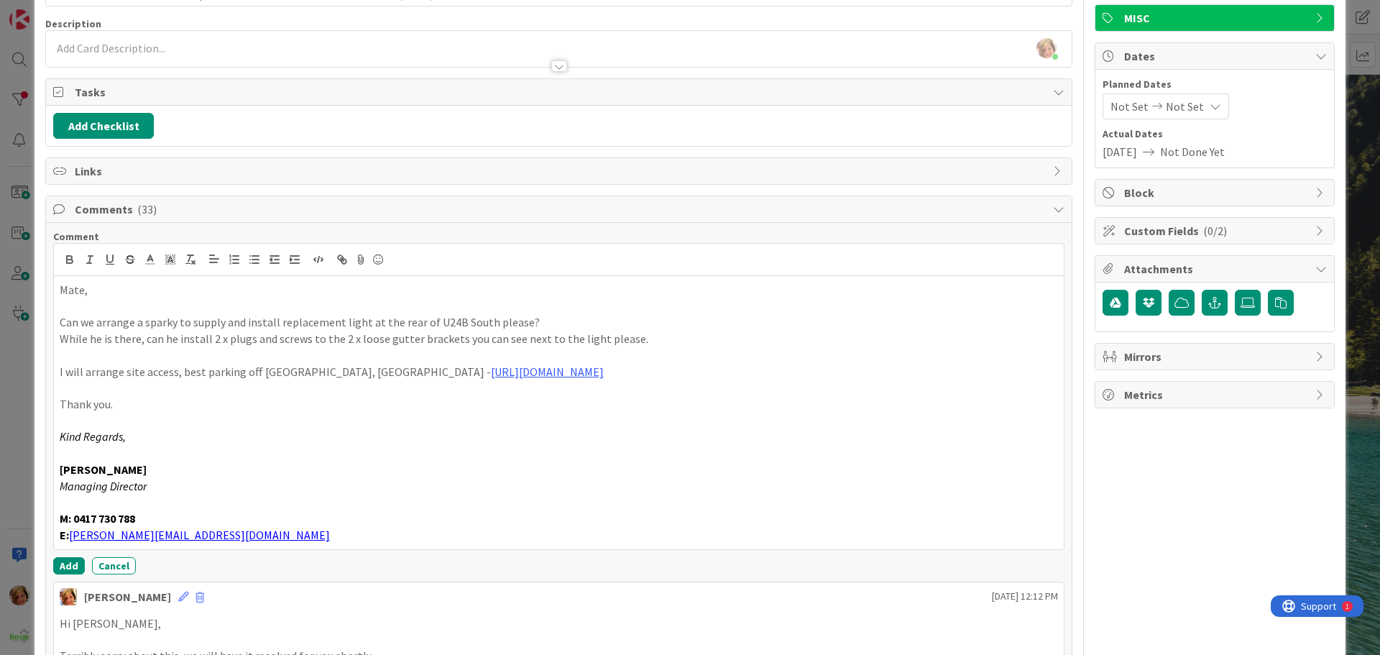
scroll to position [216, 0]
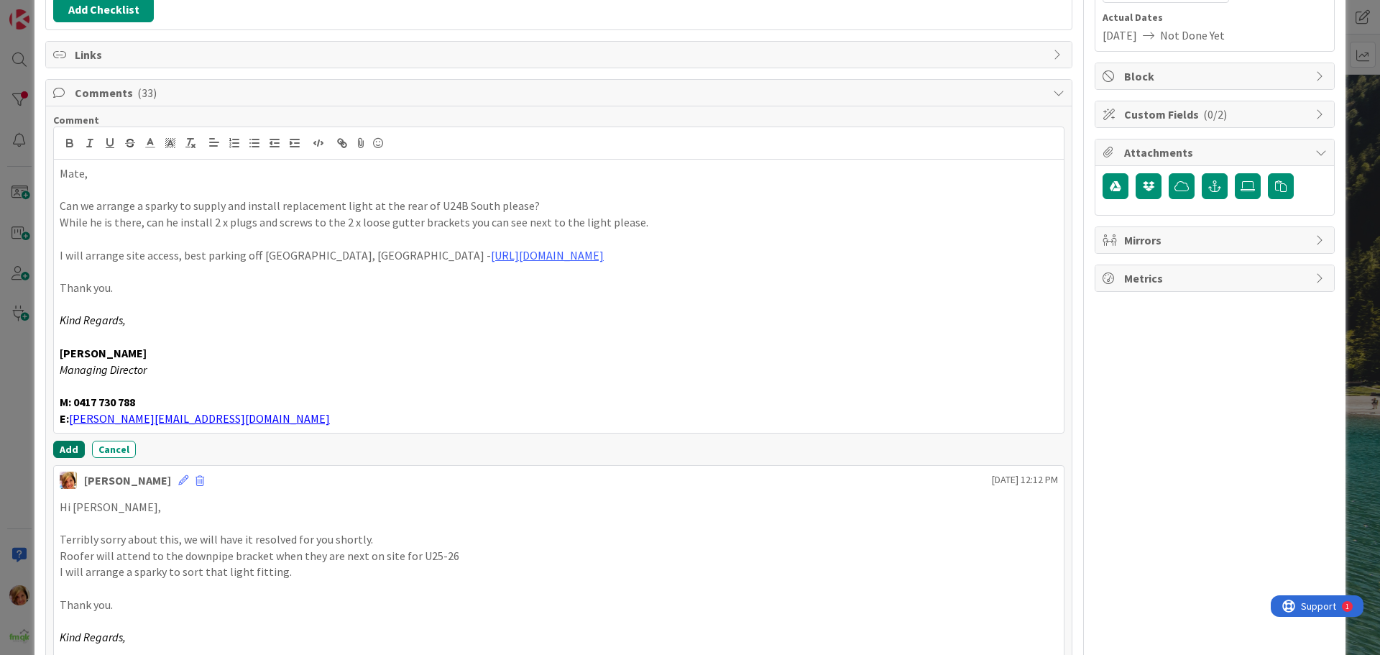
click at [67, 442] on button "Add" at bounding box center [69, 449] width 32 height 17
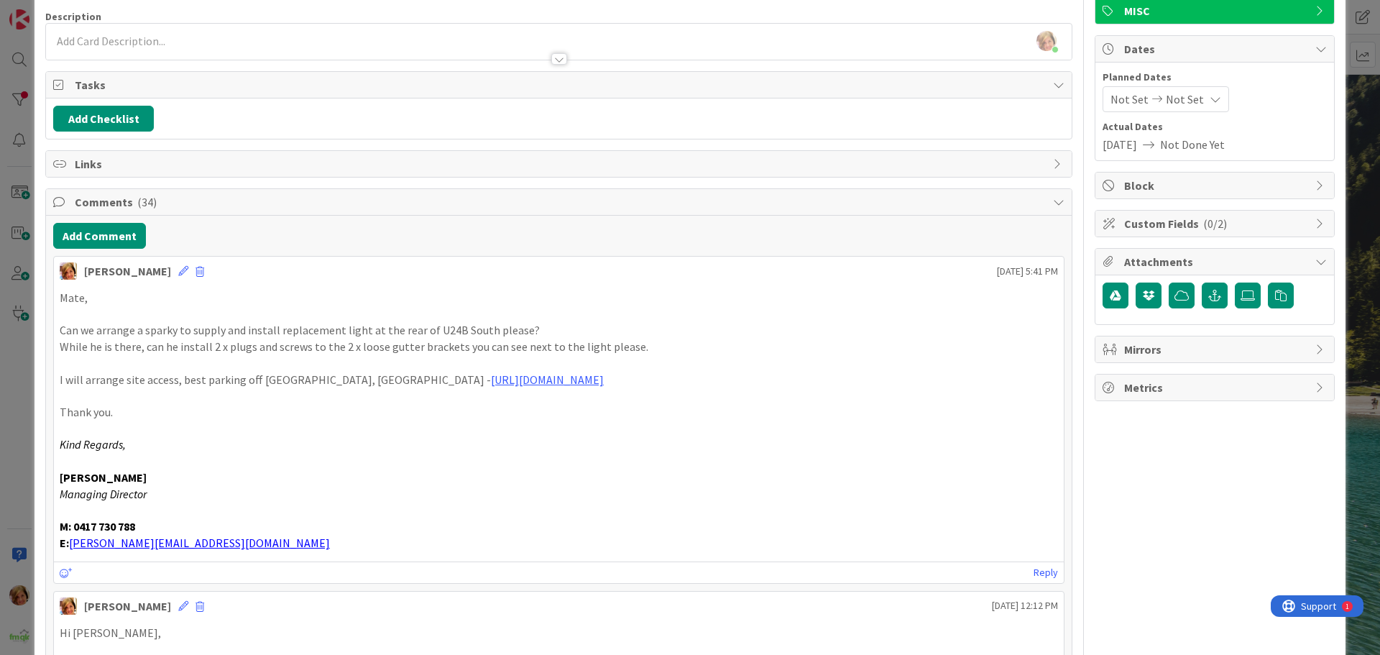
scroll to position [0, 0]
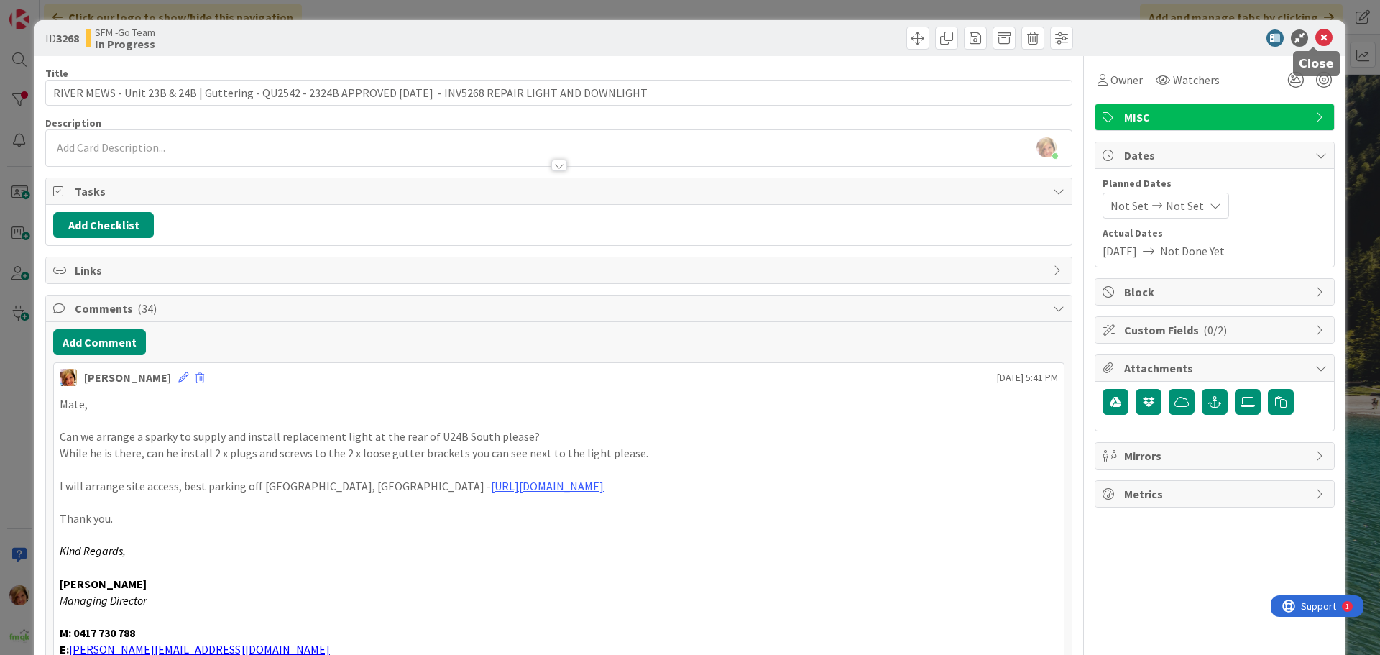
click at [1316, 34] on icon at bounding box center [1323, 37] width 17 height 17
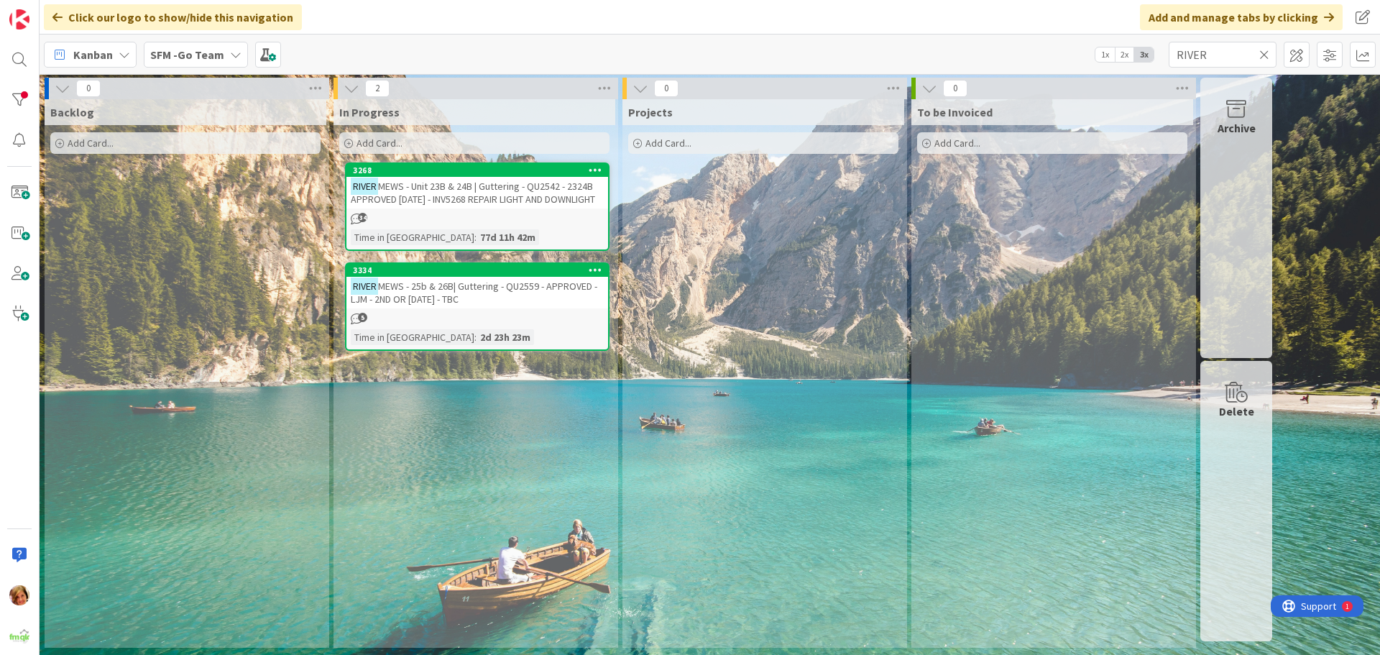
click at [1265, 52] on icon at bounding box center [1264, 54] width 10 height 13
